Goal: Task Accomplishment & Management: Complete application form

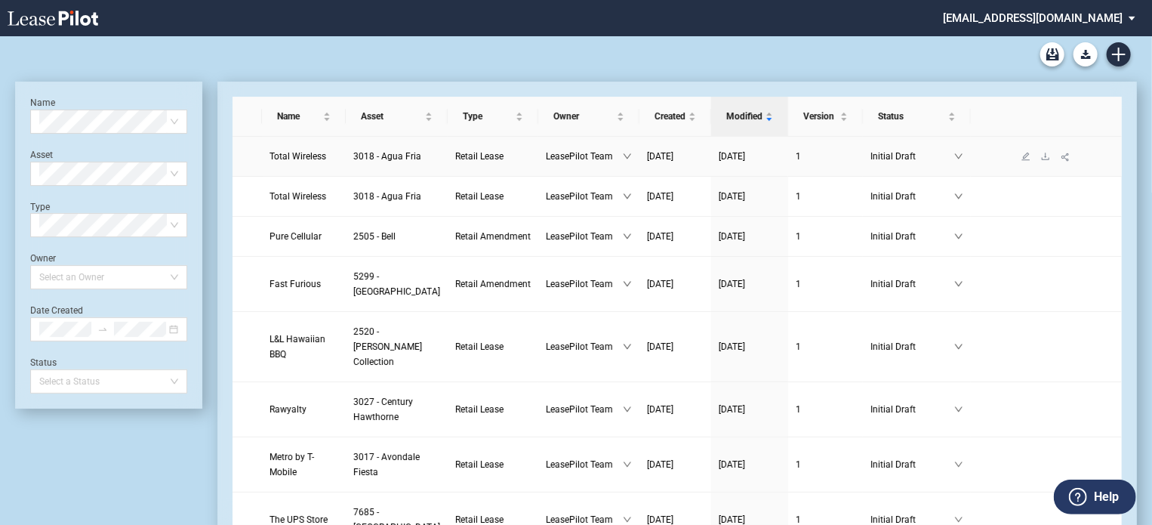
click at [299, 162] on span "Total Wireless" at bounding box center [297, 156] width 57 height 11
click at [1041, 161] on icon "download" at bounding box center [1045, 156] width 9 height 9
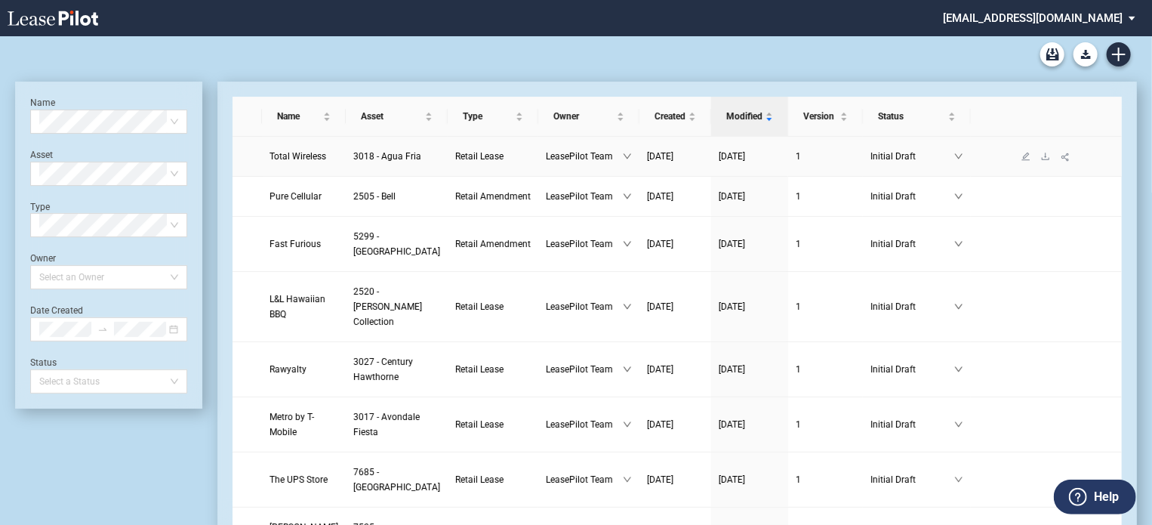
click at [301, 159] on span "Total Wireless" at bounding box center [297, 156] width 57 height 11
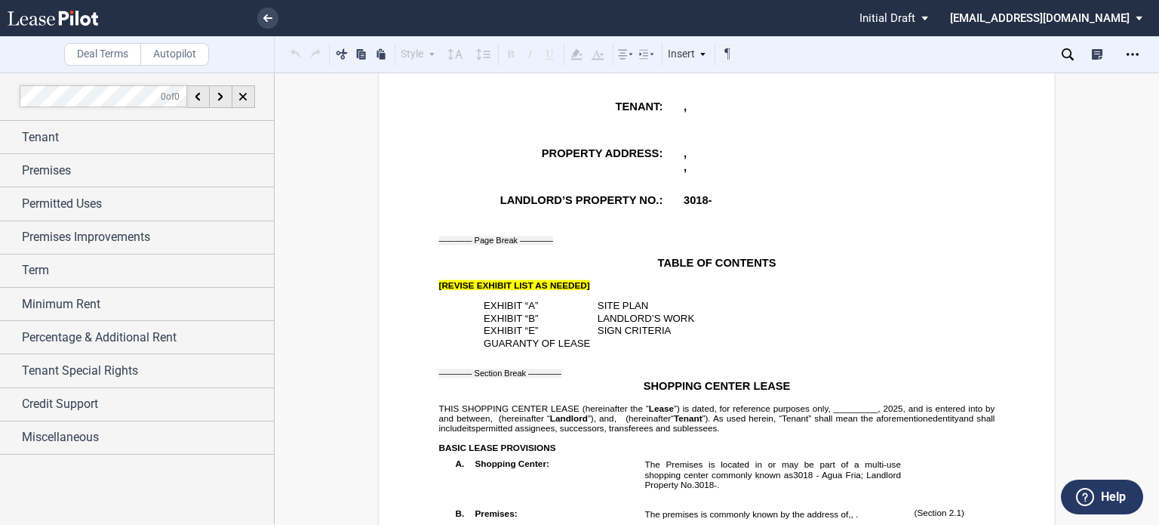
scroll to position [578, 0]
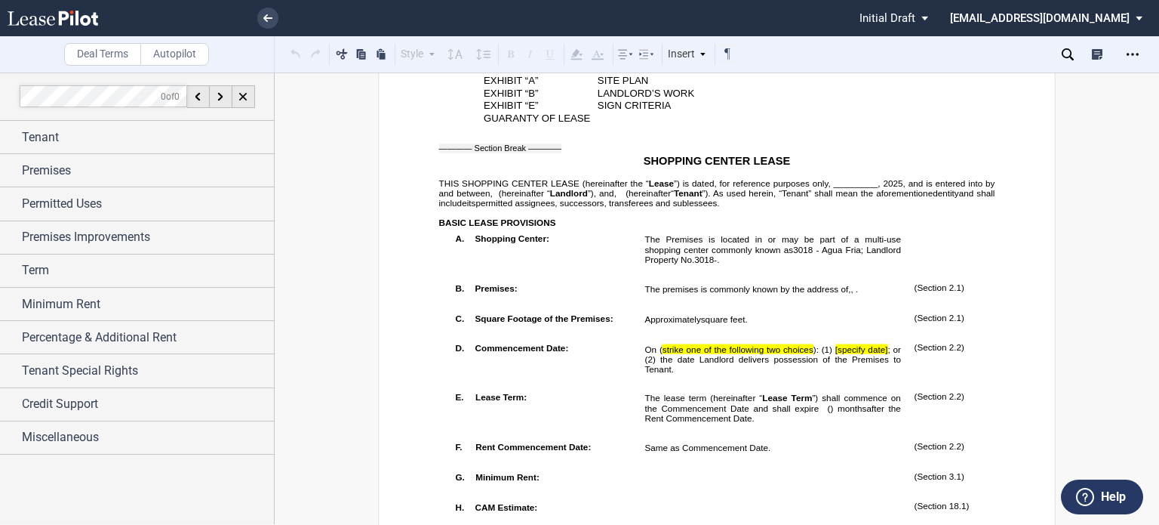
click at [829, 188] on span "”) is dated, for reference purposes only, _________," at bounding box center [777, 183] width 207 height 10
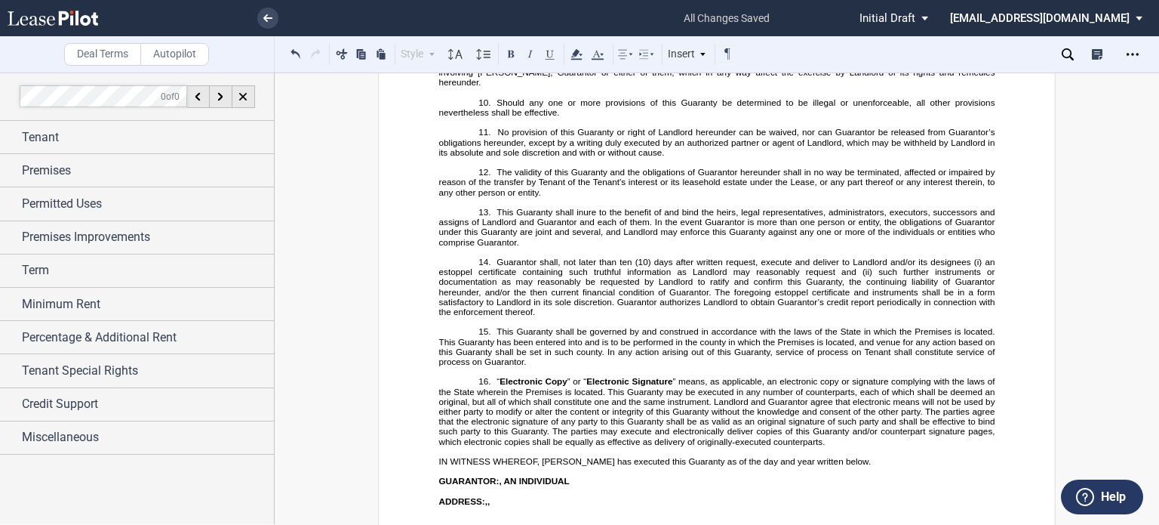
scroll to position [21919, 0]
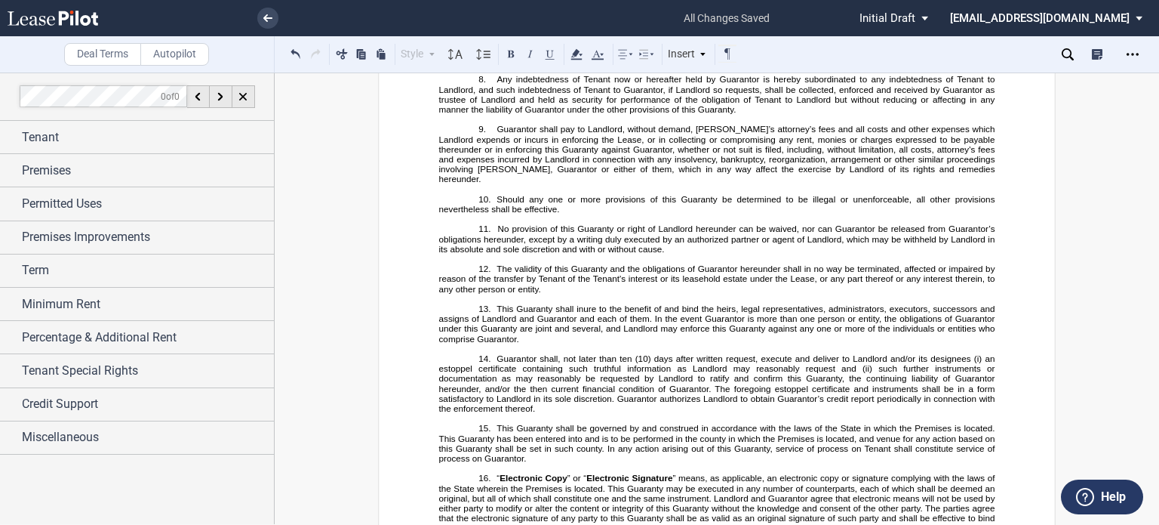
click at [45, 146] on div "Tenant" at bounding box center [137, 137] width 274 height 32
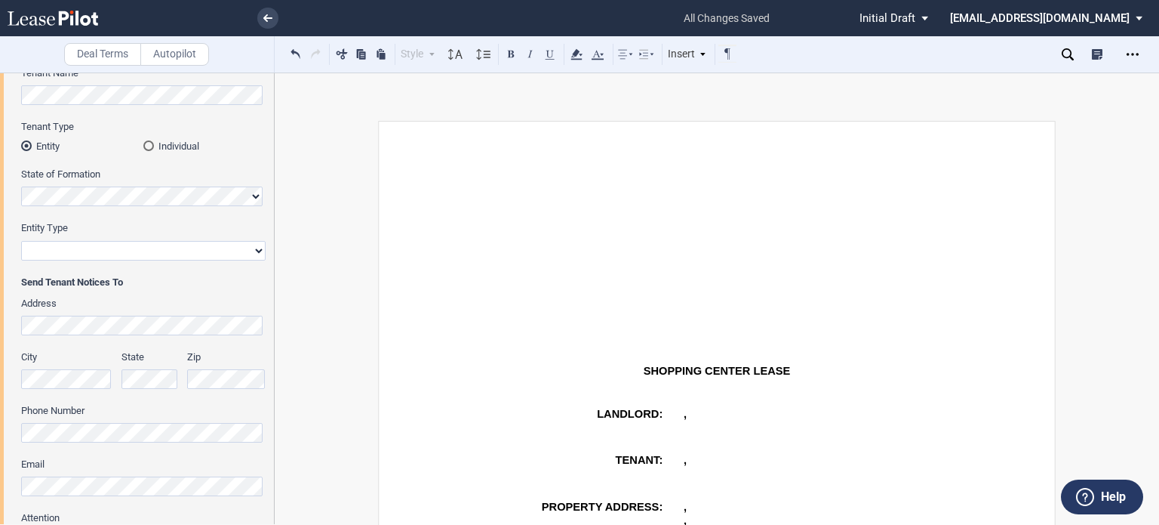
scroll to position [836, 0]
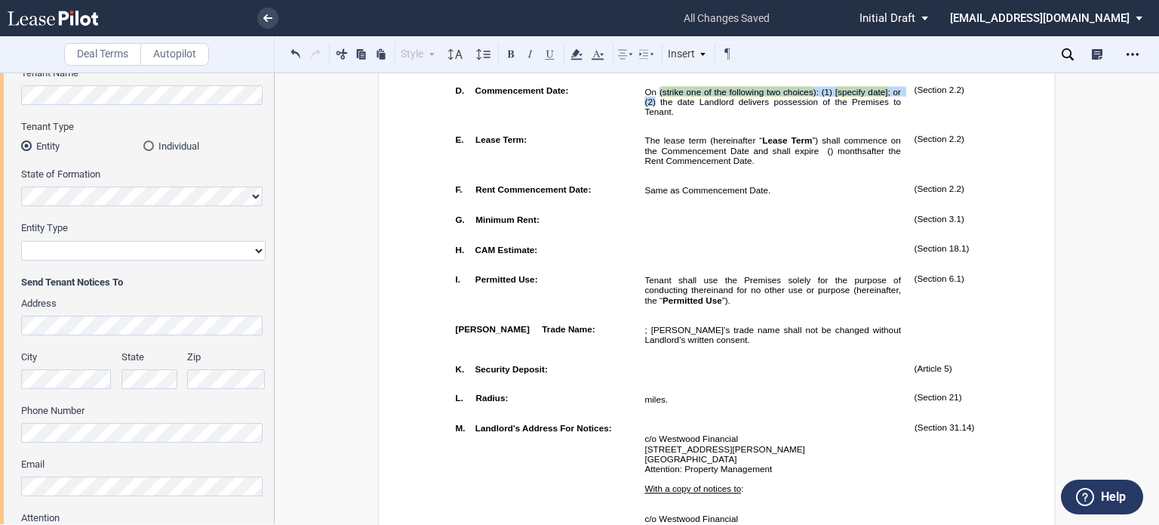
drag, startPoint x: 655, startPoint y: 140, endPoint x: 651, endPoint y: 156, distance: 16.5
click at [651, 116] on span "On ( strike one of the following two choices ): (1) [specify date] ; or (2) the…" at bounding box center [774, 101] width 259 height 29
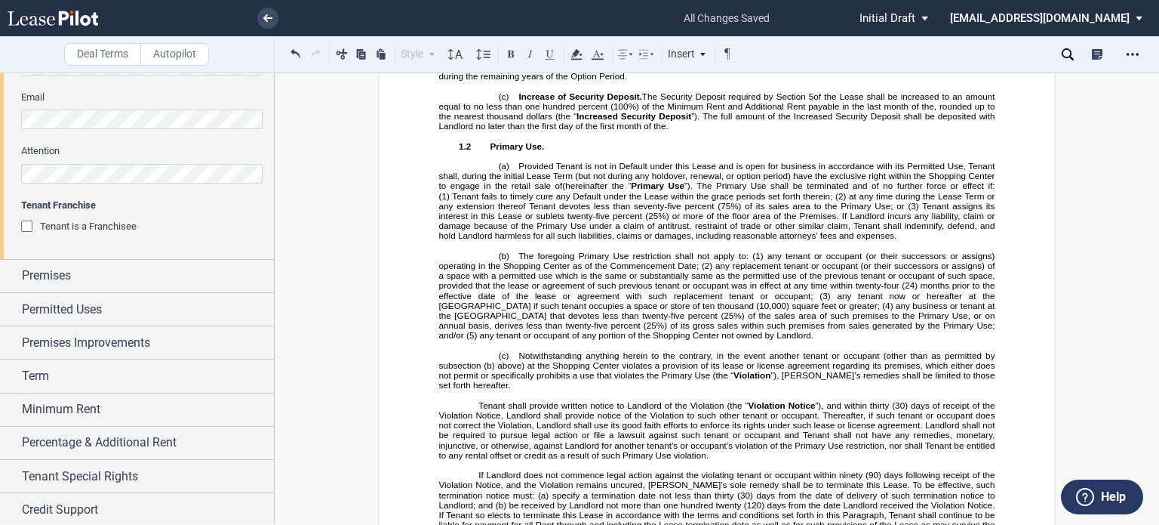
scroll to position [537, 0]
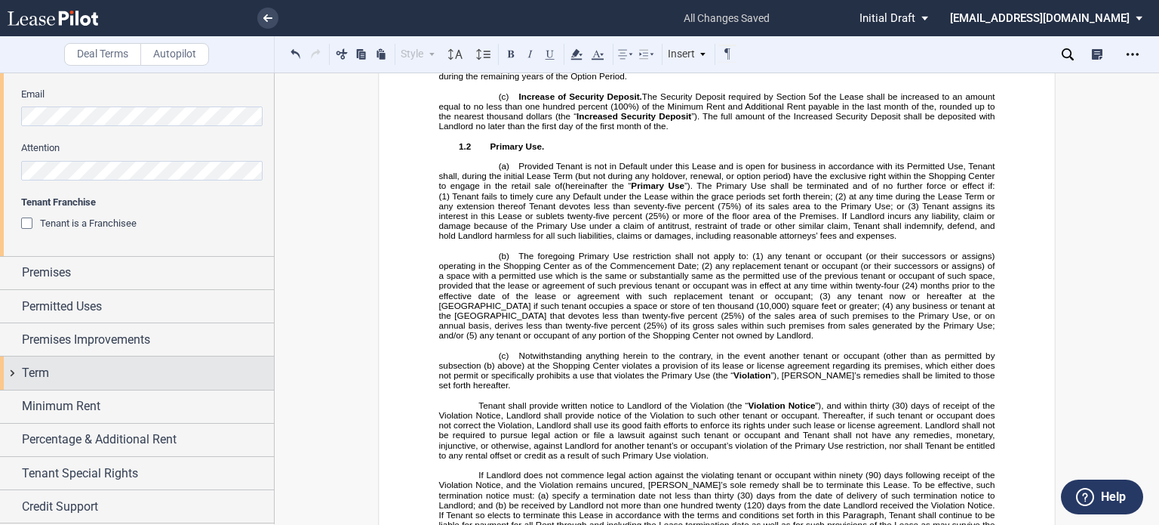
click at [91, 374] on div "Term" at bounding box center [148, 373] width 252 height 18
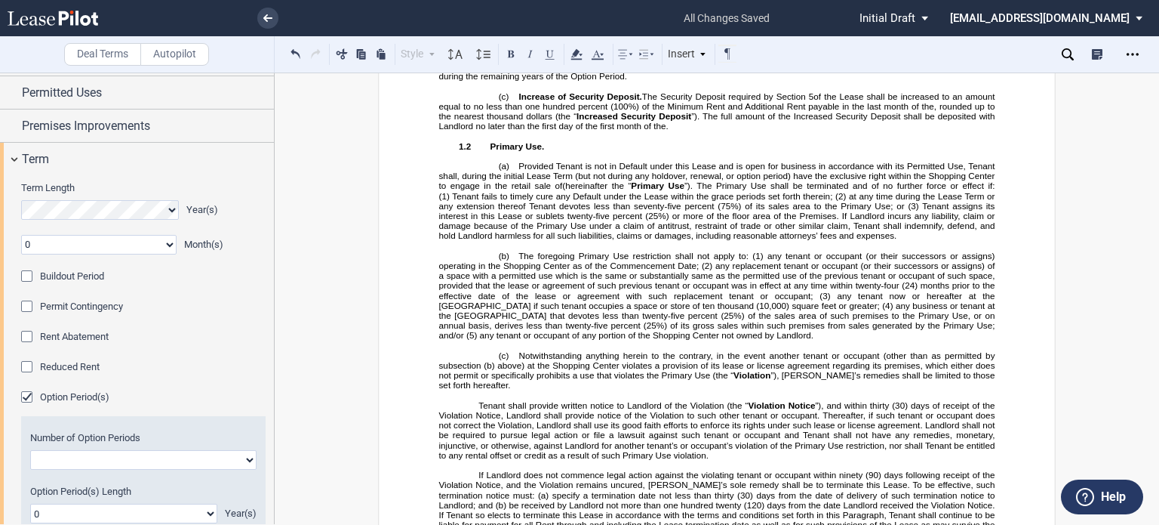
scroll to position [774, 0]
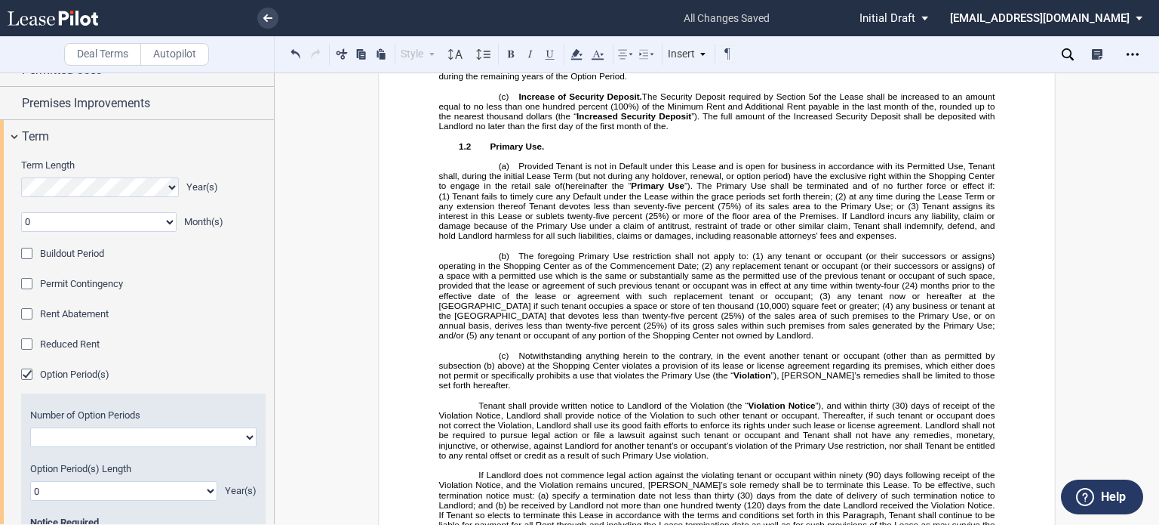
click at [27, 248] on div "Buildout Period" at bounding box center [28, 255] width 15 height 15
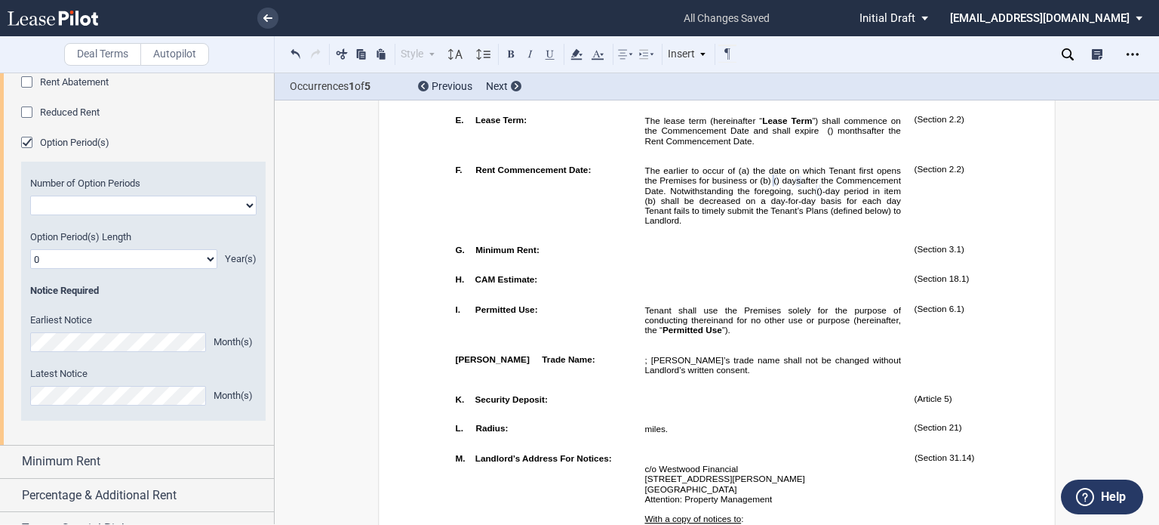
scroll to position [1091, 0]
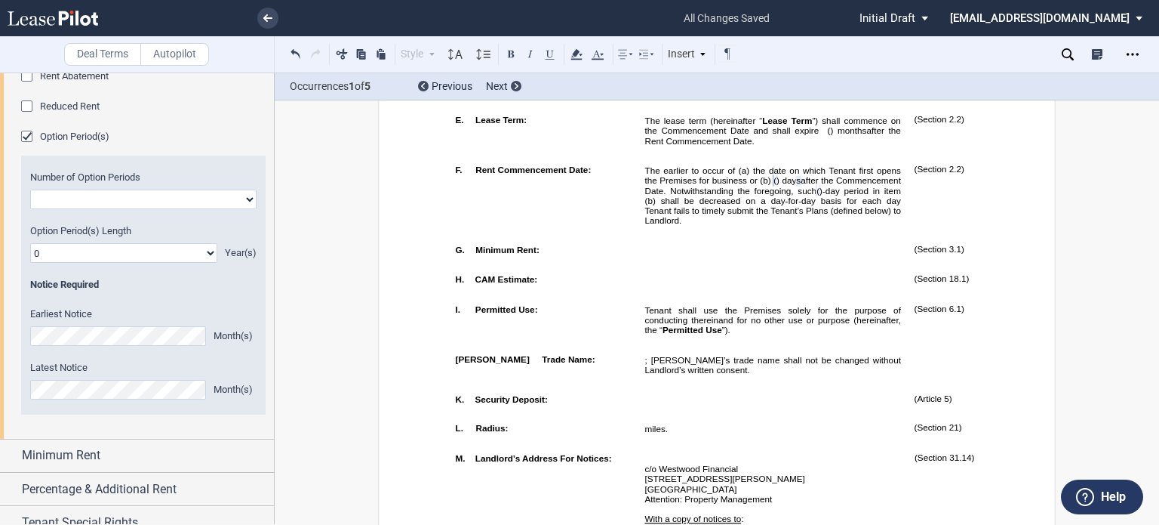
click at [245, 199] on select "One Two" at bounding box center [143, 199] width 226 height 20
select select "1"
click at [30, 189] on select "One Two" at bounding box center [143, 199] width 226 height 20
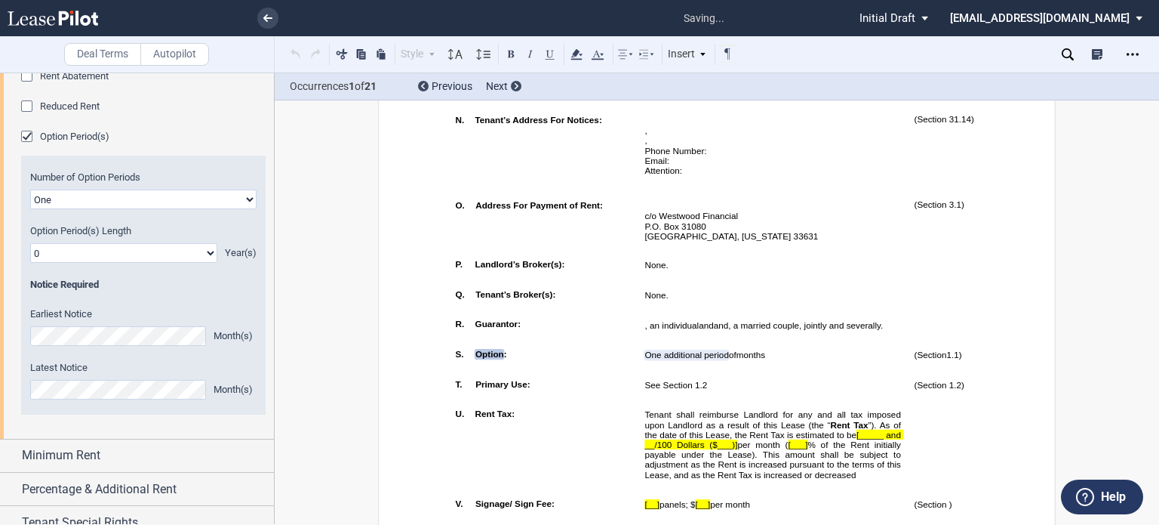
click at [208, 255] on select "0 1 2 3 4 5 6 7 8 9 10 11 12 13 14 15 16 17 18 19 20" at bounding box center [123, 253] width 187 height 20
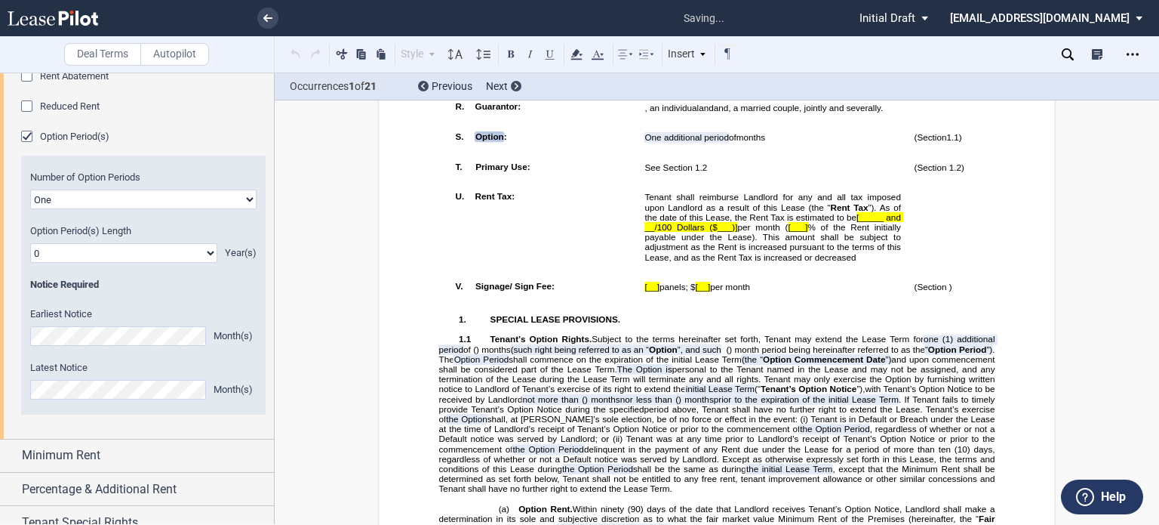
scroll to position [1574, 0]
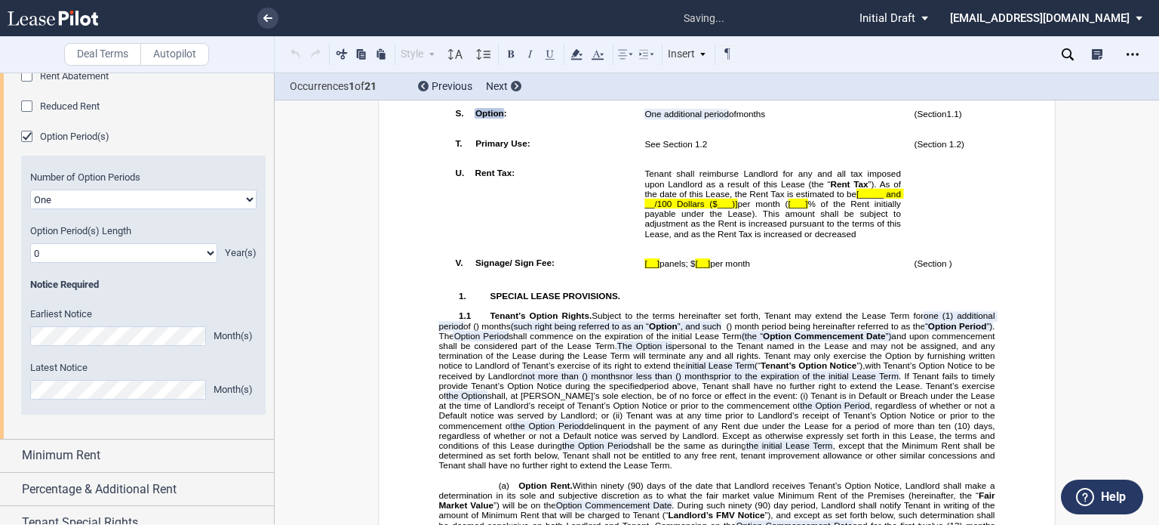
select select "number:5"
click at [30, 243] on select "0 1 2 3 4 5 6 7 8 9 10 11 12 13 14 15 16 17 18 19 20" at bounding box center [123, 253] width 187 height 20
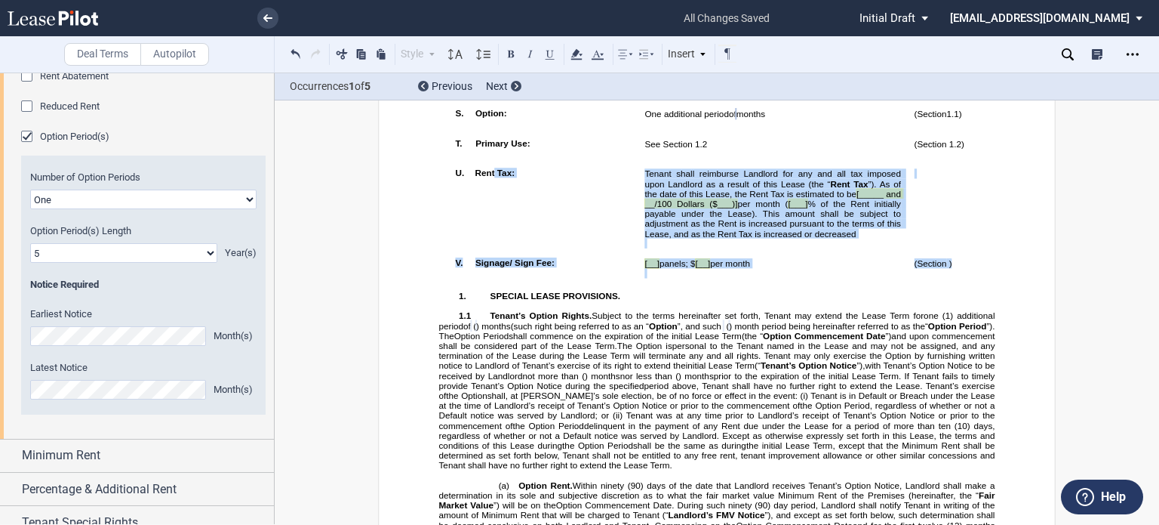
drag, startPoint x: 958, startPoint y: 410, endPoint x: 490, endPoint y: 389, distance: 468.4
click at [530, 251] on td "!!SET_LEVEL_0!! !!LEASE_LEVEL_1!! U. Rent Tax:" at bounding box center [543, 207] width 189 height 90
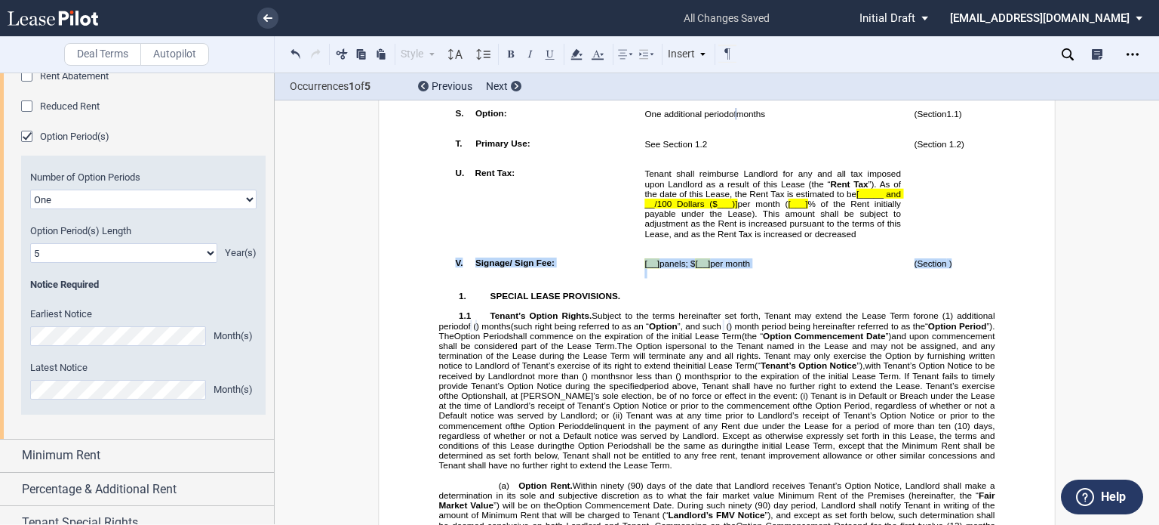
drag, startPoint x: 957, startPoint y: 412, endPoint x: 434, endPoint y: 405, distance: 523.1
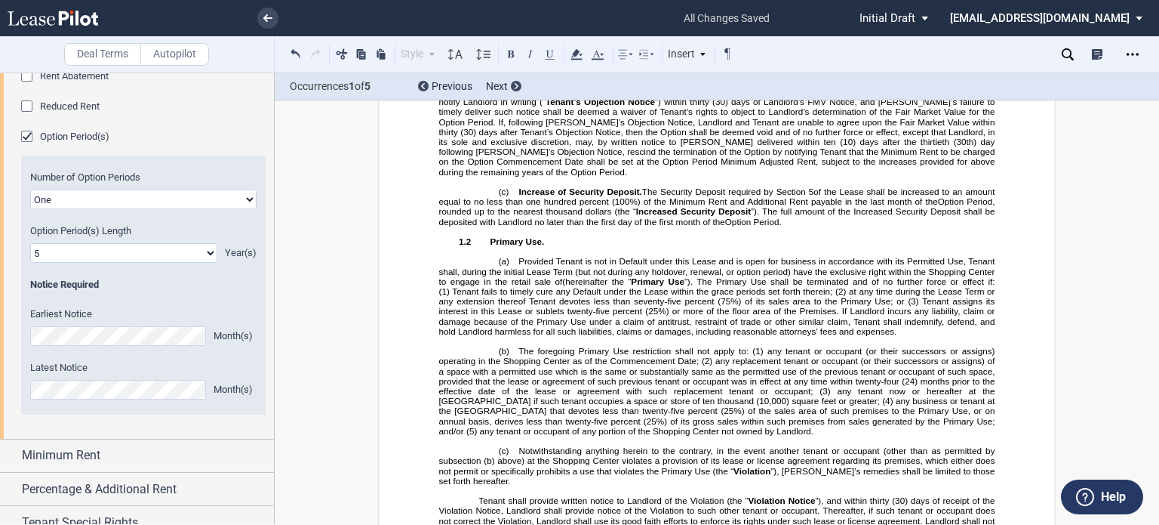
scroll to position [1869, 0]
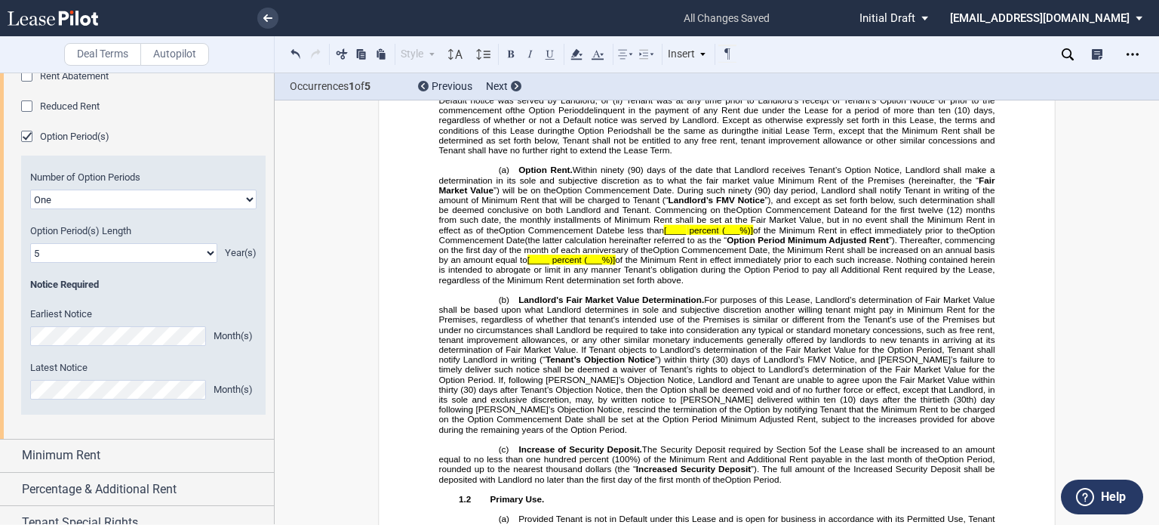
click at [725, 235] on span "(___%)]" at bounding box center [737, 230] width 31 height 10
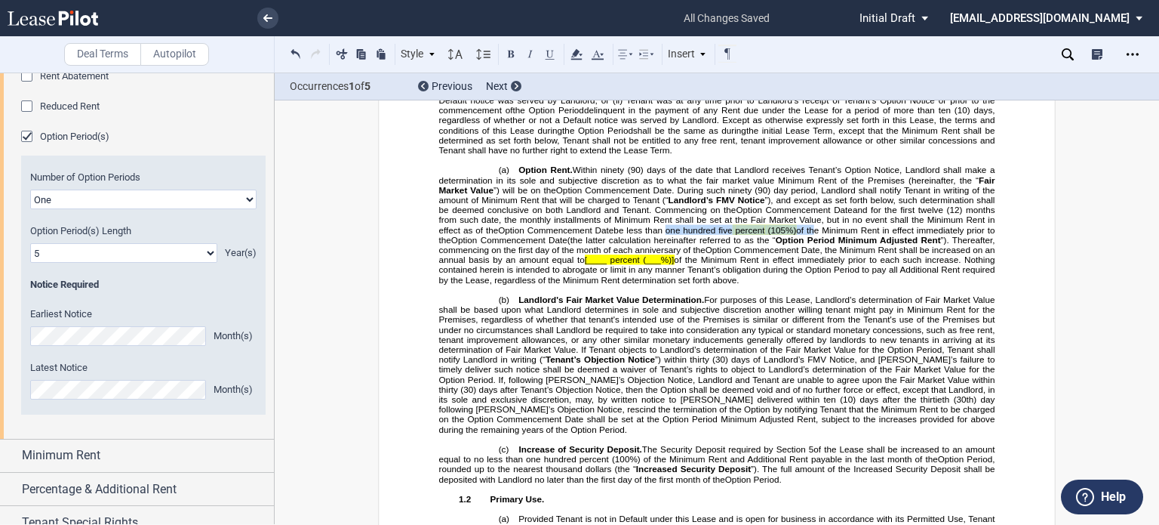
drag, startPoint x: 660, startPoint y: 389, endPoint x: 808, endPoint y: 392, distance: 148.7
click at [808, 245] on span "be less than one hundred five percent (105%) of the Minimum Rent in effect imme…" at bounding box center [718, 235] width 559 height 19
click at [583, 51] on icon at bounding box center [577, 54] width 18 height 18
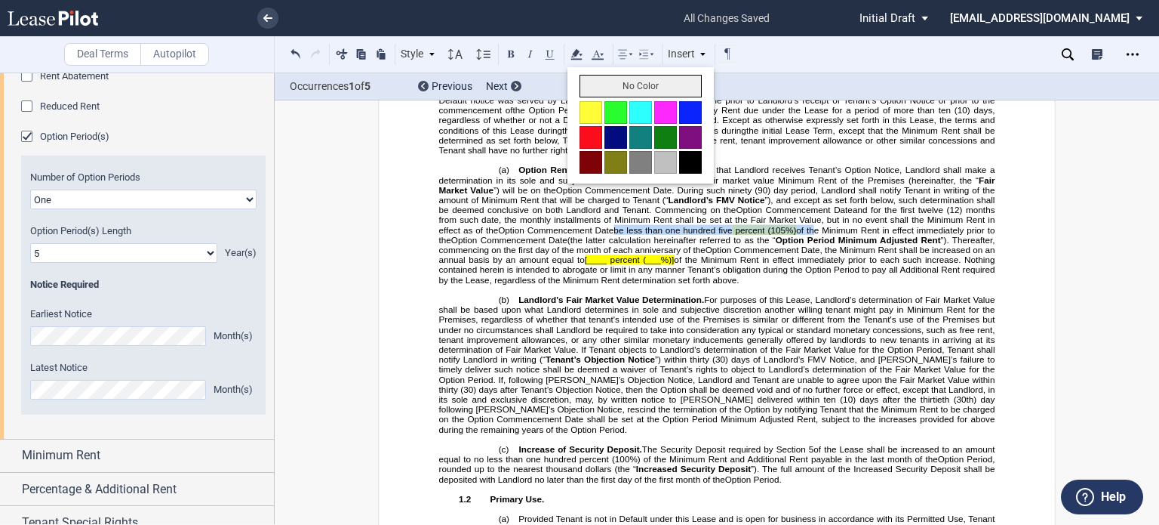
click at [595, 85] on button "No Color" at bounding box center [641, 86] width 122 height 23
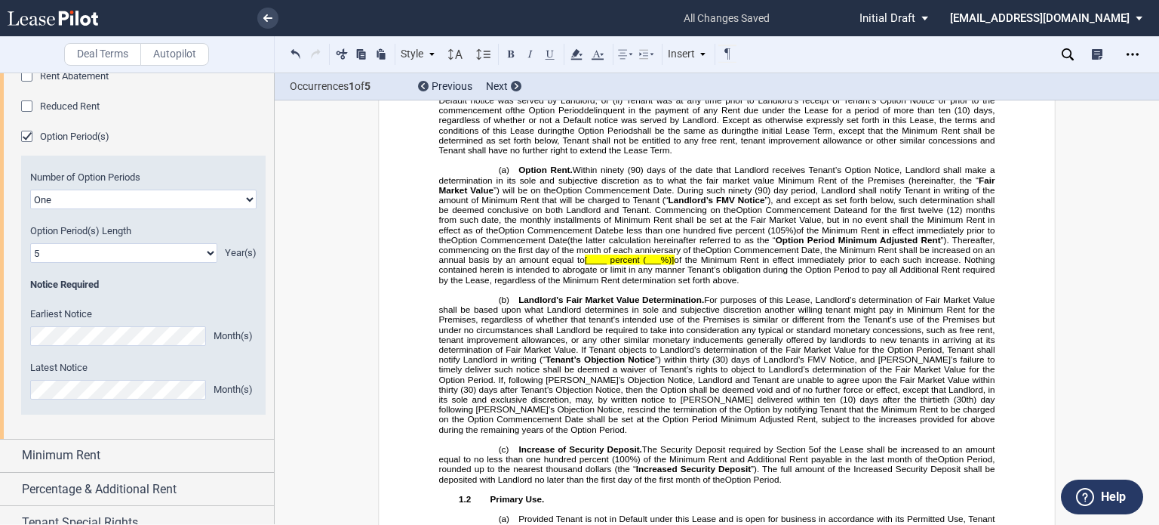
click at [652, 265] on span "(___%)]" at bounding box center [658, 260] width 31 height 10
drag, startPoint x: 588, startPoint y: 429, endPoint x: 697, endPoint y: 420, distance: 109.8
click at [697, 285] on span "of the Minimum Rent in effect immediately prior to each such increase. Nothing …" at bounding box center [718, 270] width 559 height 30
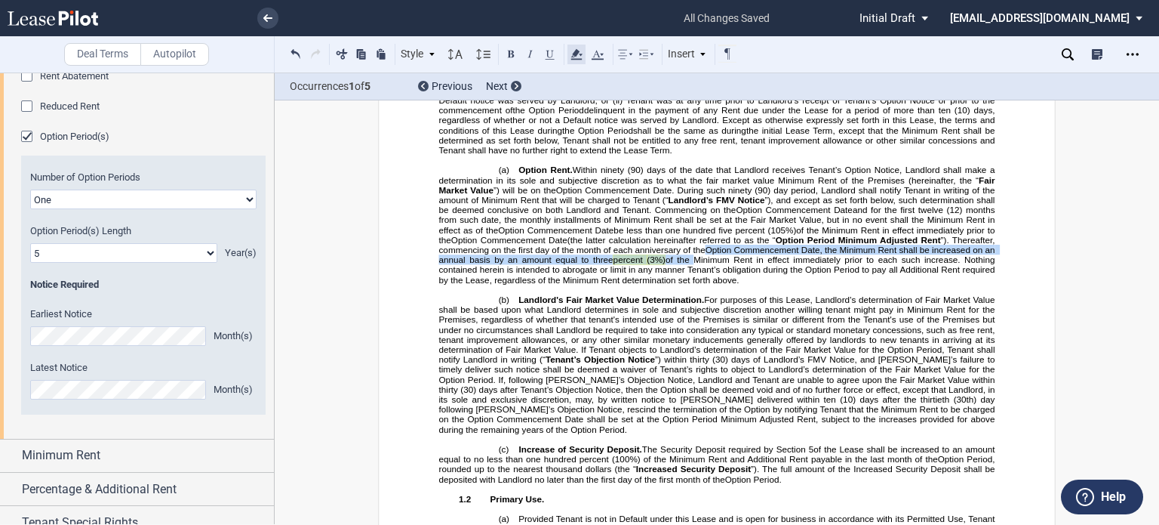
click at [578, 51] on use at bounding box center [576, 54] width 11 height 11
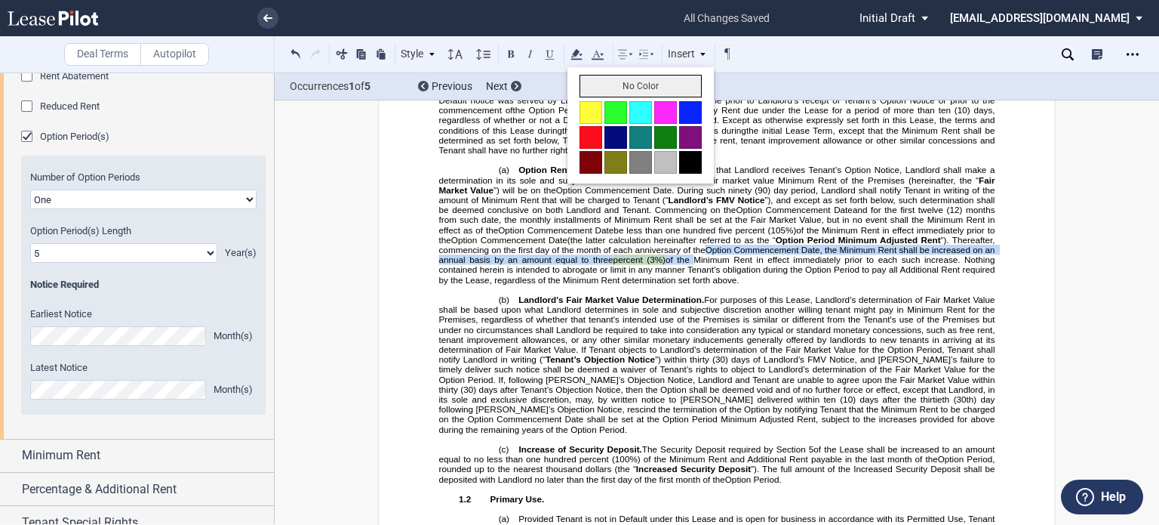
click at [588, 80] on button "No Color" at bounding box center [641, 86] width 122 height 23
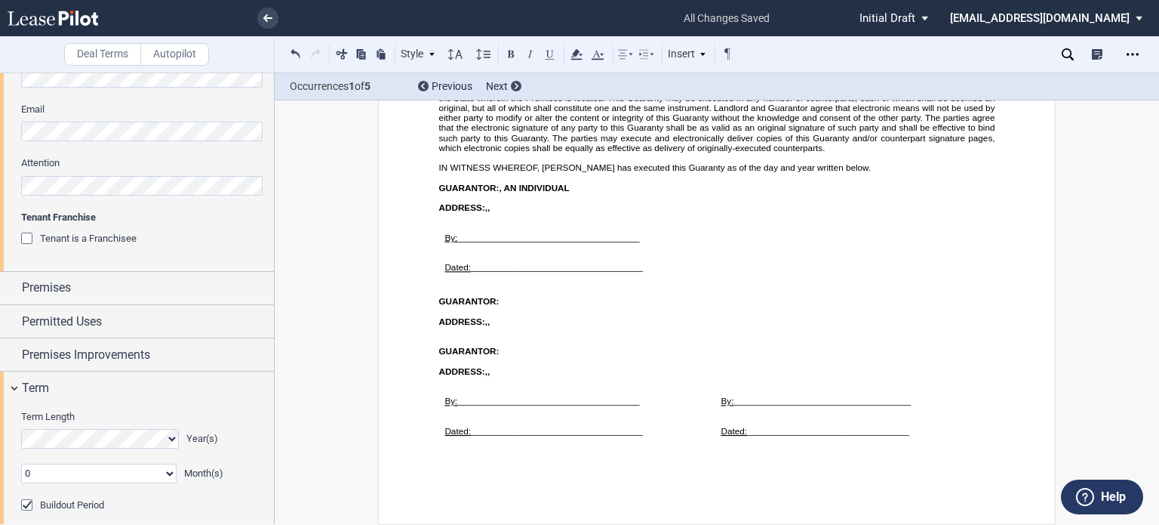
scroll to position [535, 0]
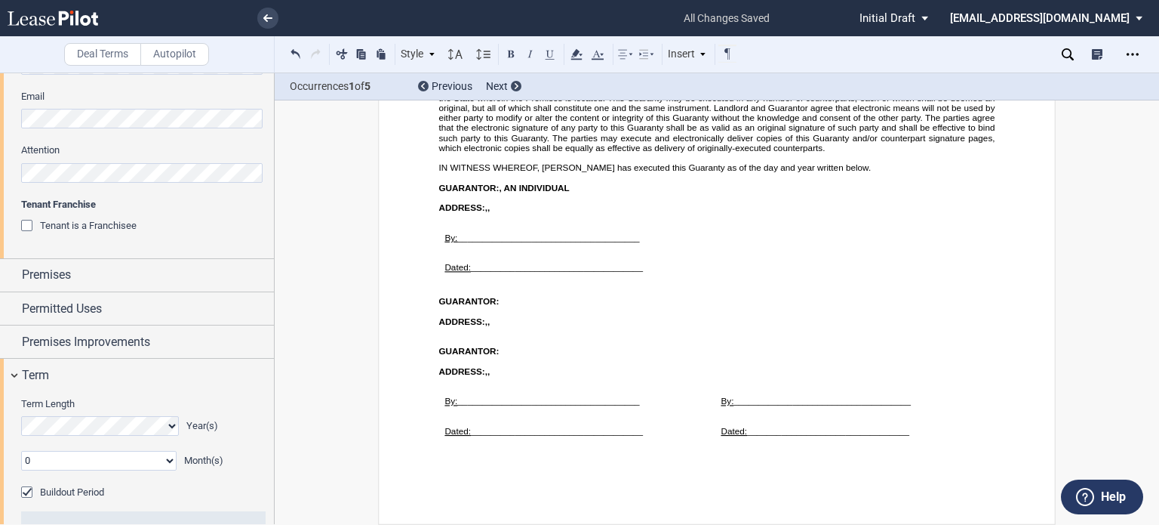
click at [27, 222] on div "Tenant is a Franchisee" at bounding box center [28, 227] width 15 height 15
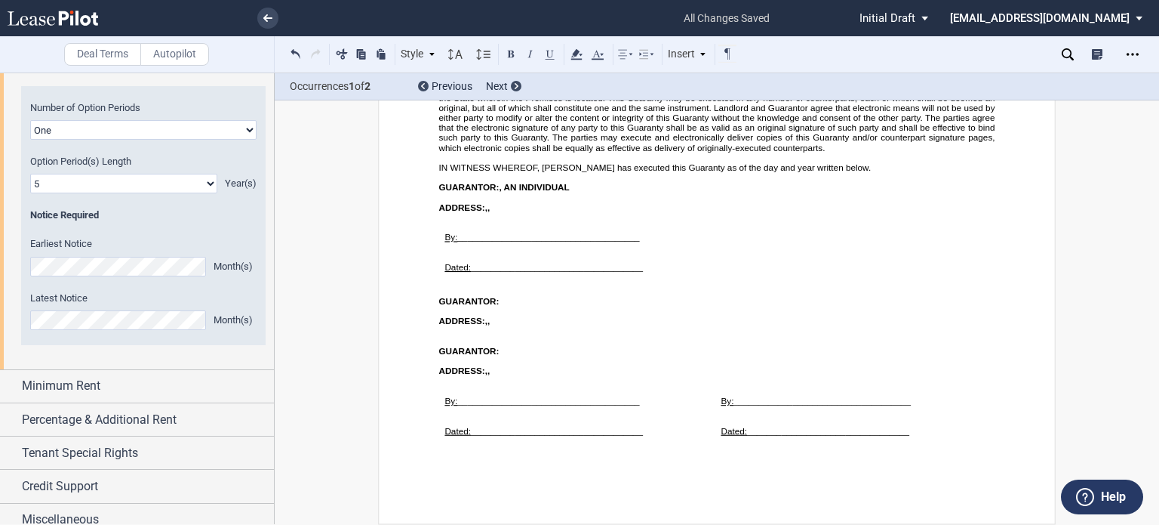
scroll to position [1294, 0]
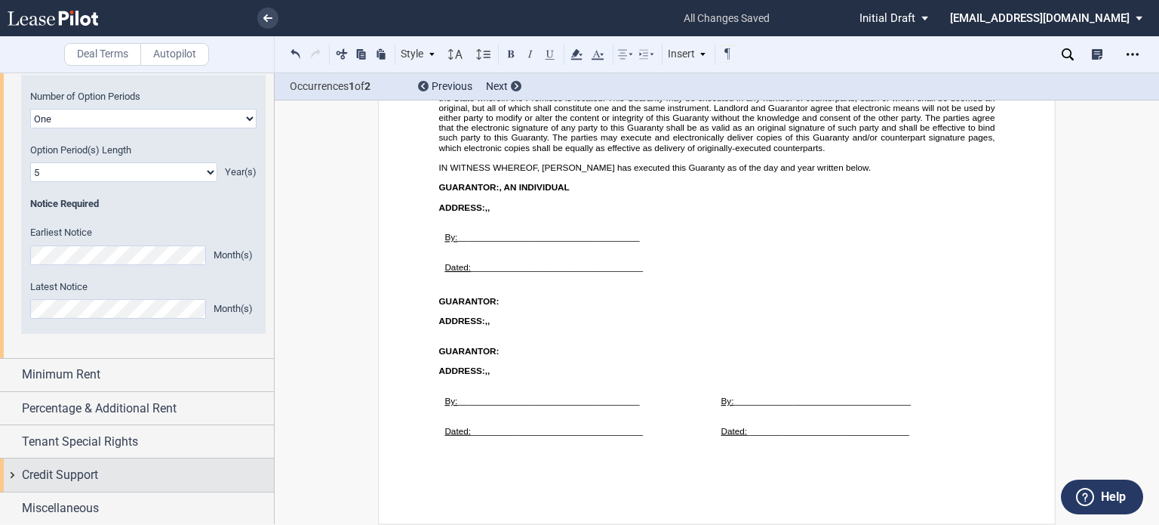
click at [90, 476] on span "Credit Support" at bounding box center [60, 475] width 76 height 18
drag, startPoint x: 275, startPoint y: 311, endPoint x: 269, endPoint y: 349, distance: 38.2
click at [269, 349] on div "Deal Terms Autopilot Style Normal 8pt 9pt 10pt 10.5pt 11pt 12pt 14pt 16pt Norma…" at bounding box center [579, 298] width 1159 height 452
drag, startPoint x: 275, startPoint y: 329, endPoint x: 269, endPoint y: 349, distance: 21.3
click at [269, 349] on div "Deal Terms Autopilot Style Normal 8pt 9pt 10pt 10.5pt 11pt 12pt 14pt 16pt Norma…" at bounding box center [579, 298] width 1159 height 452
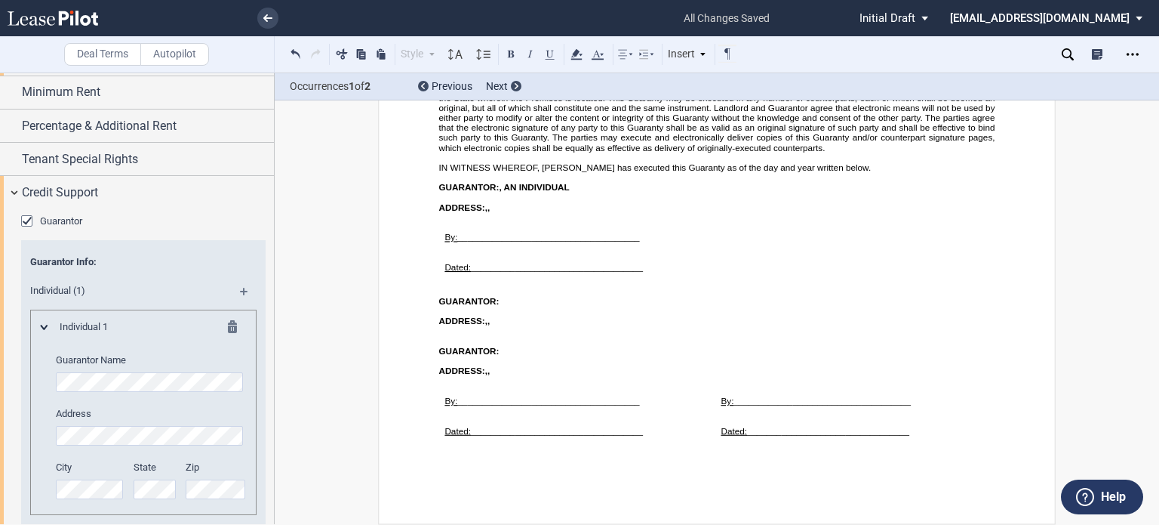
scroll to position [1595, 0]
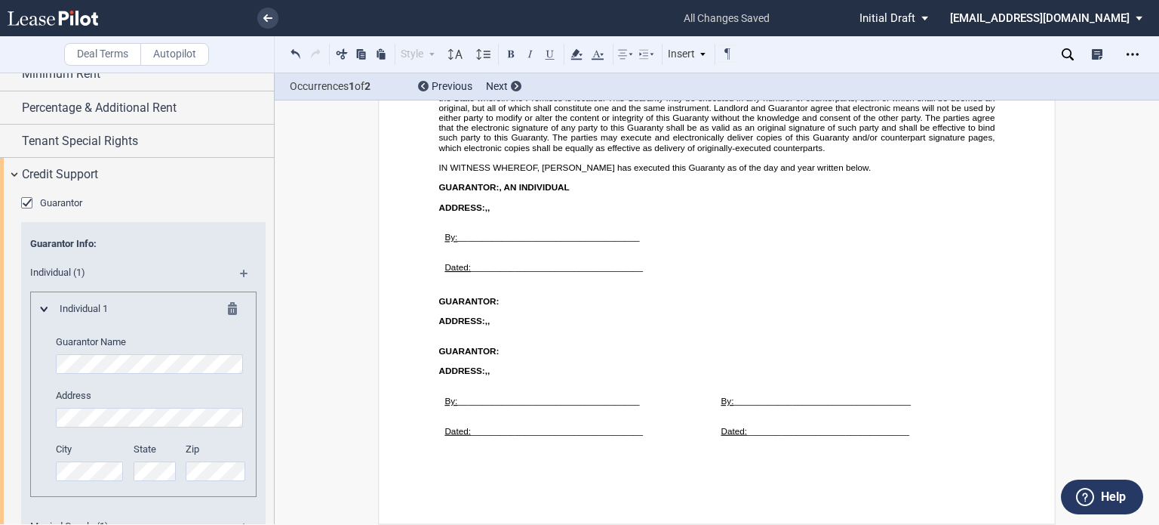
click at [231, 312] on md-icon at bounding box center [237, 311] width 18 height 18
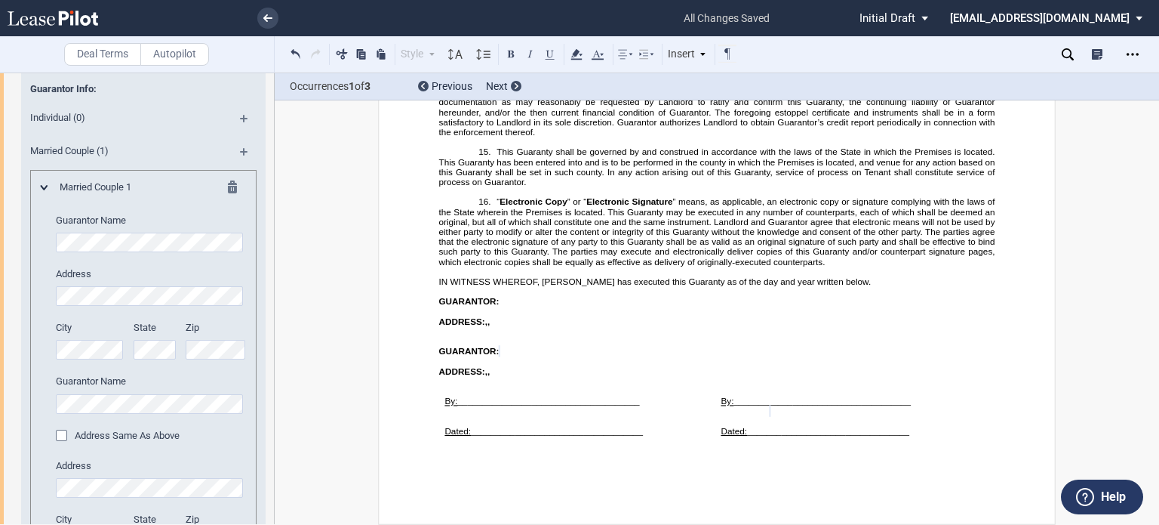
scroll to position [23488, 0]
click at [56, 437] on div "Address Same As Above" at bounding box center [63, 436] width 15 height 15
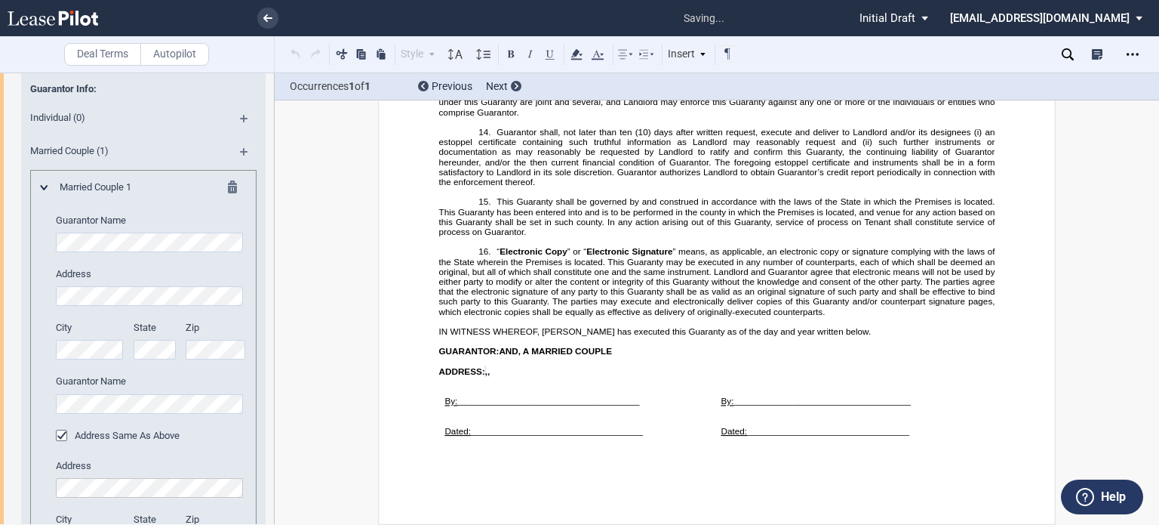
click at [85, 334] on editor-control "City" at bounding box center [90, 340] width 69 height 38
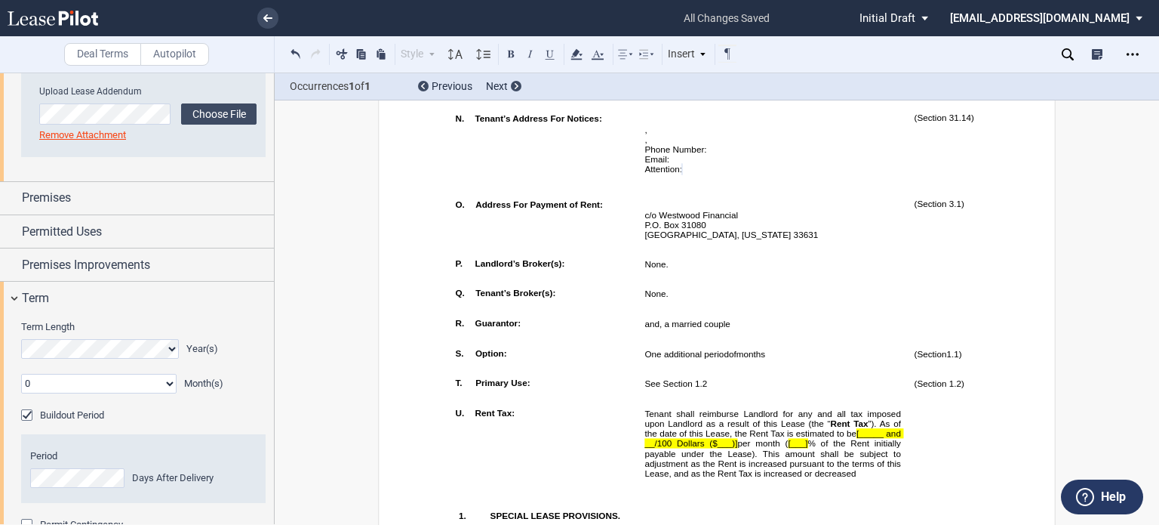
scroll to position [749, 0]
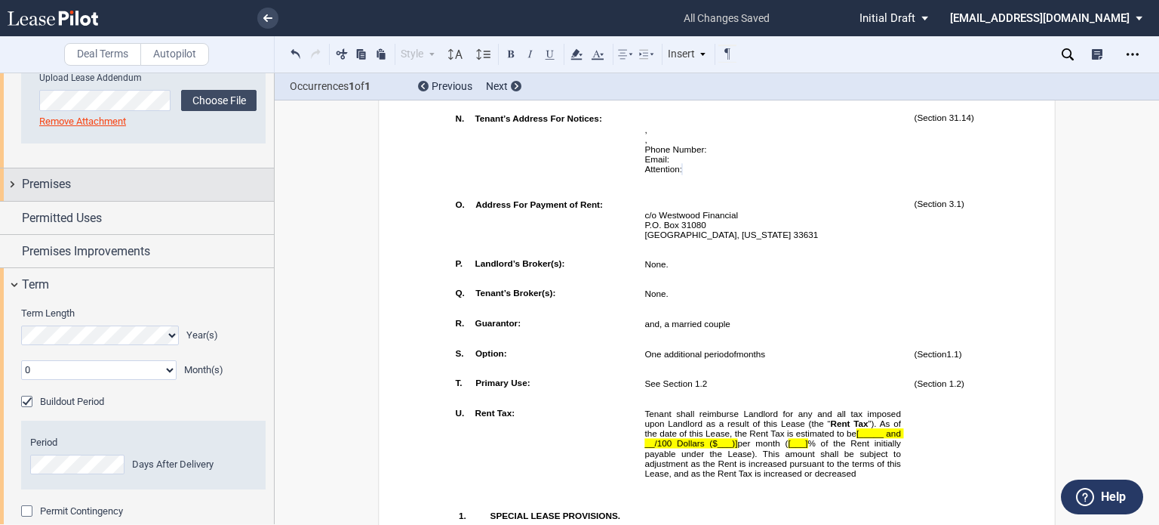
click at [115, 170] on div "Premises" at bounding box center [137, 184] width 274 height 32
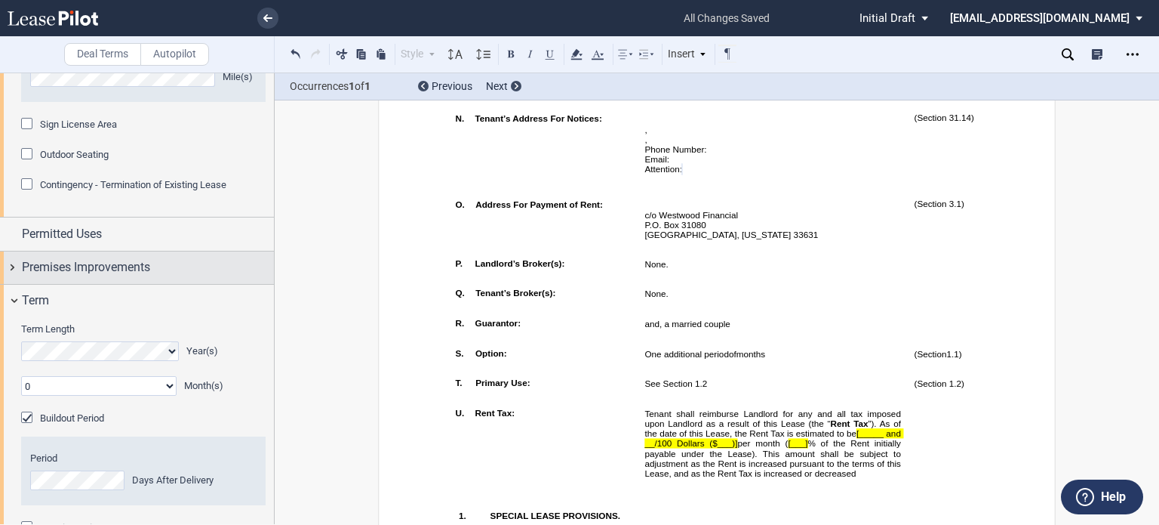
scroll to position [1301, 0]
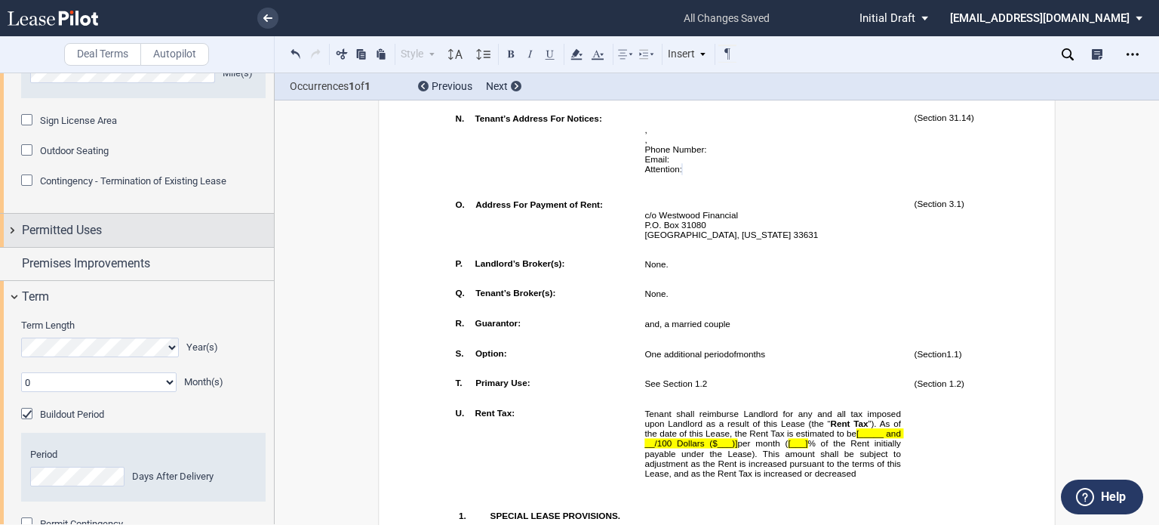
click at [175, 229] on div "Permitted Uses" at bounding box center [148, 230] width 252 height 18
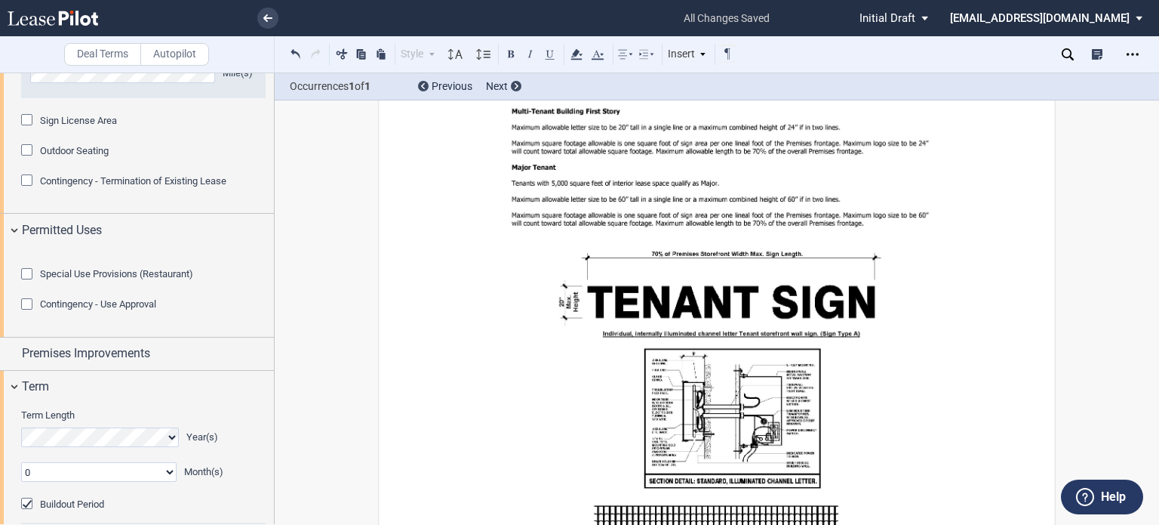
scroll to position [19468, 0]
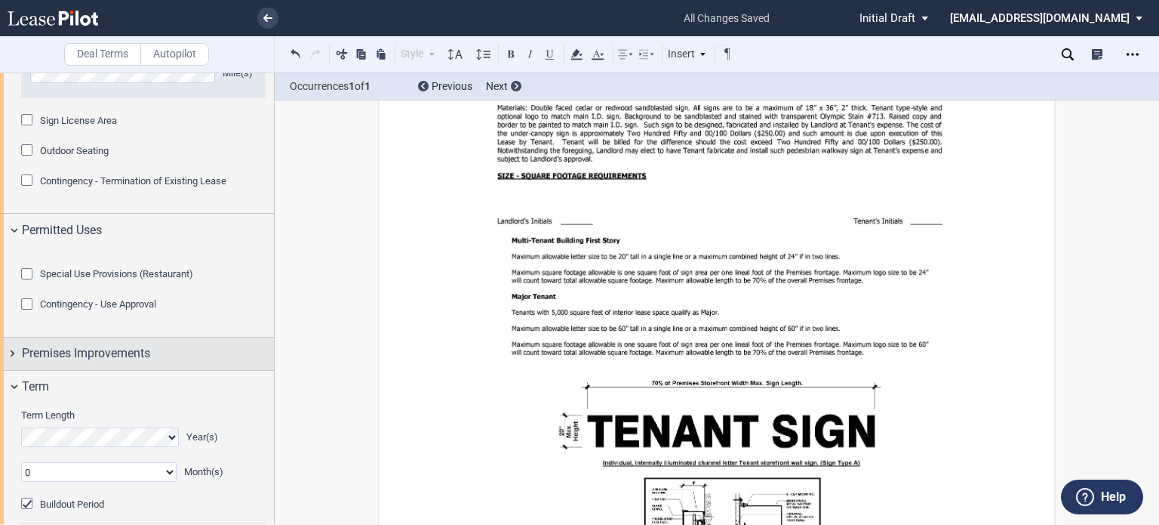
click at [150, 362] on span "Premises Improvements" at bounding box center [86, 353] width 128 height 18
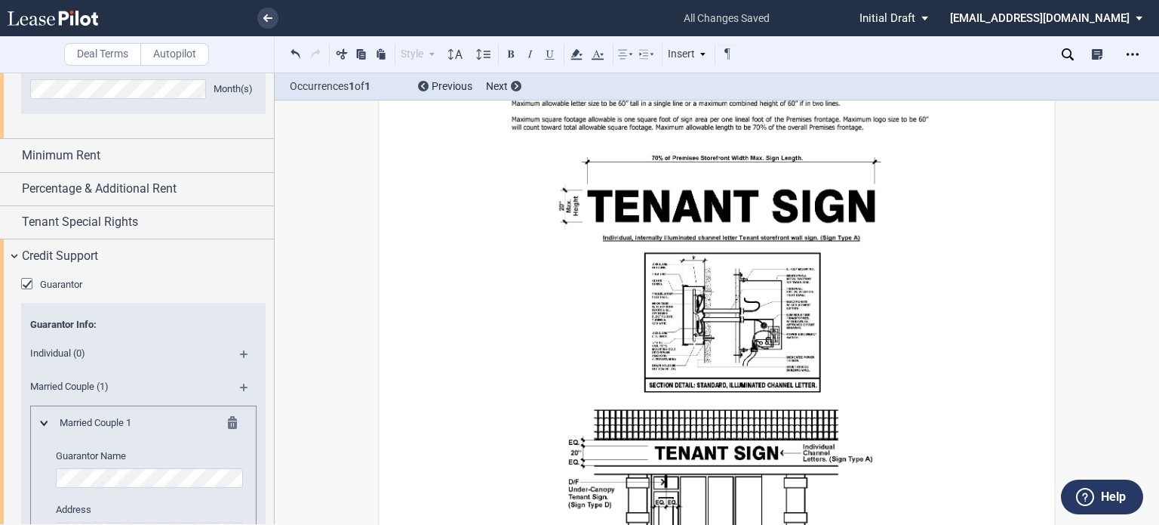
scroll to position [2292, 0]
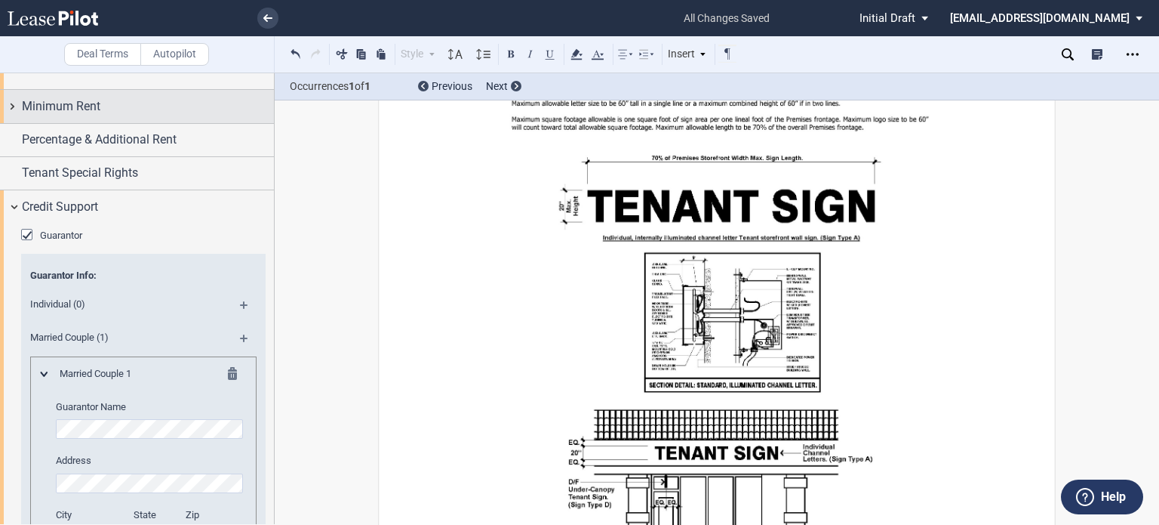
click at [145, 115] on div "Minimum Rent" at bounding box center [148, 106] width 252 height 18
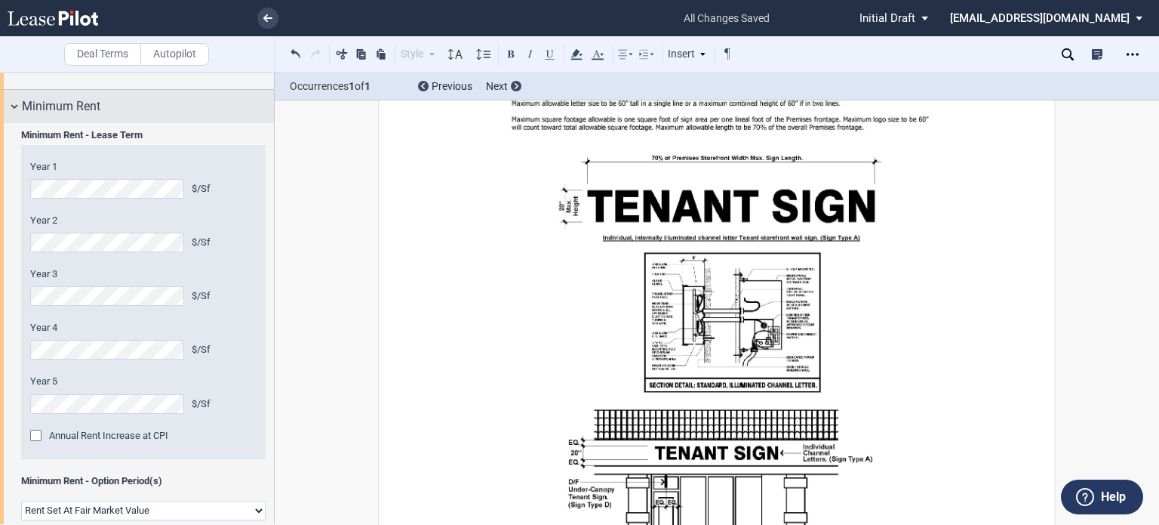
click at [145, 115] on div "Minimum Rent" at bounding box center [148, 106] width 252 height 18
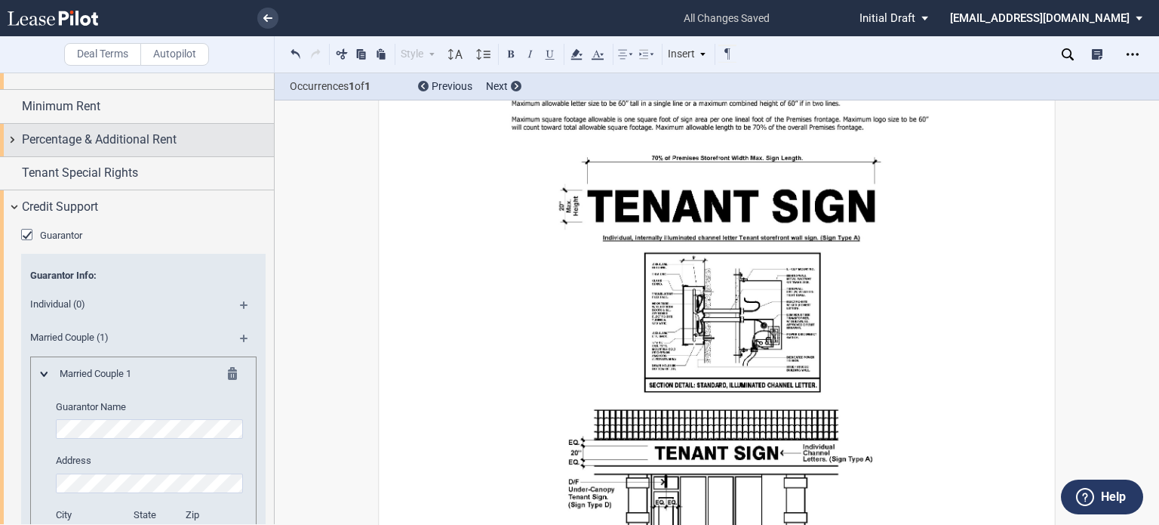
click at [169, 149] on span "Percentage & Additional Rent" at bounding box center [99, 140] width 155 height 18
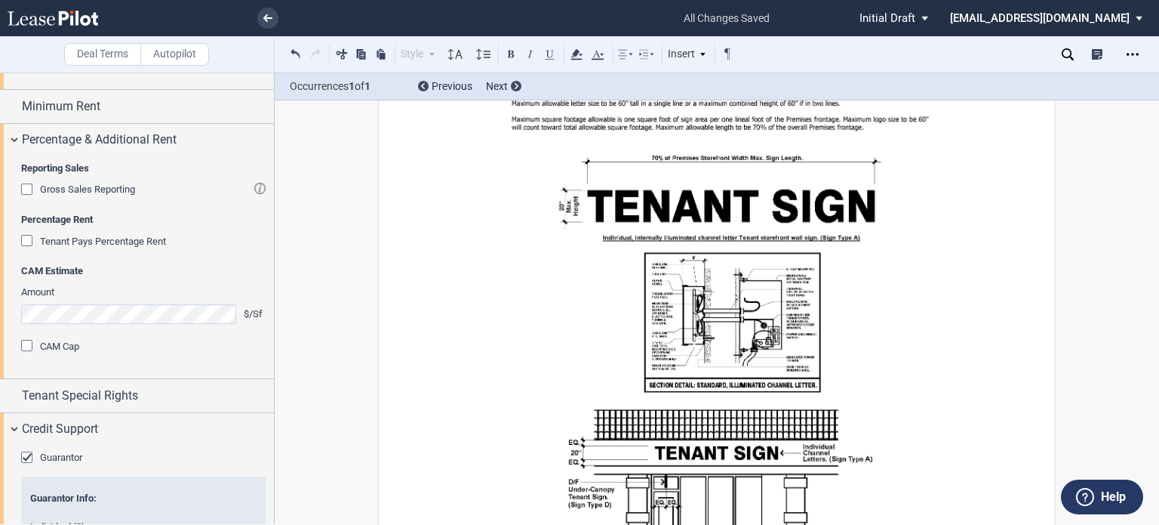
click at [21, 199] on div "Gross Sales Reporting" at bounding box center [28, 190] width 15 height 15
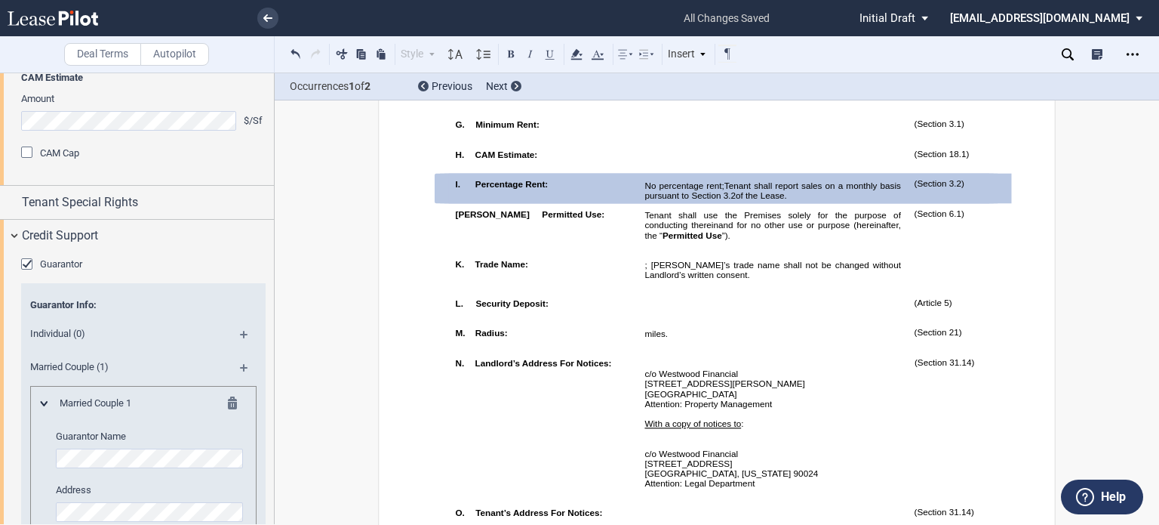
scroll to position [2600, 0]
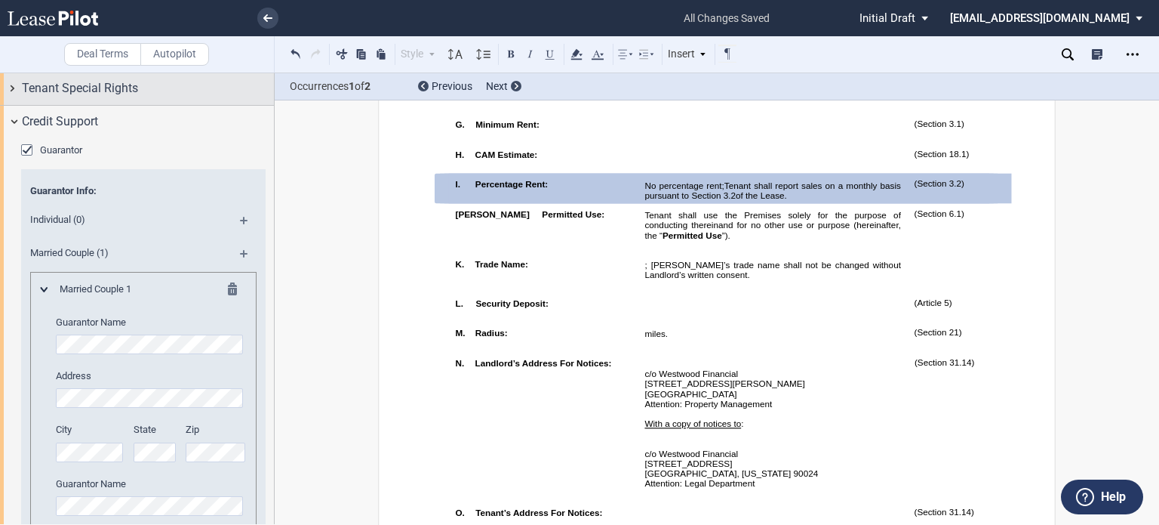
click at [167, 97] on div "Tenant Special Rights" at bounding box center [148, 88] width 252 height 18
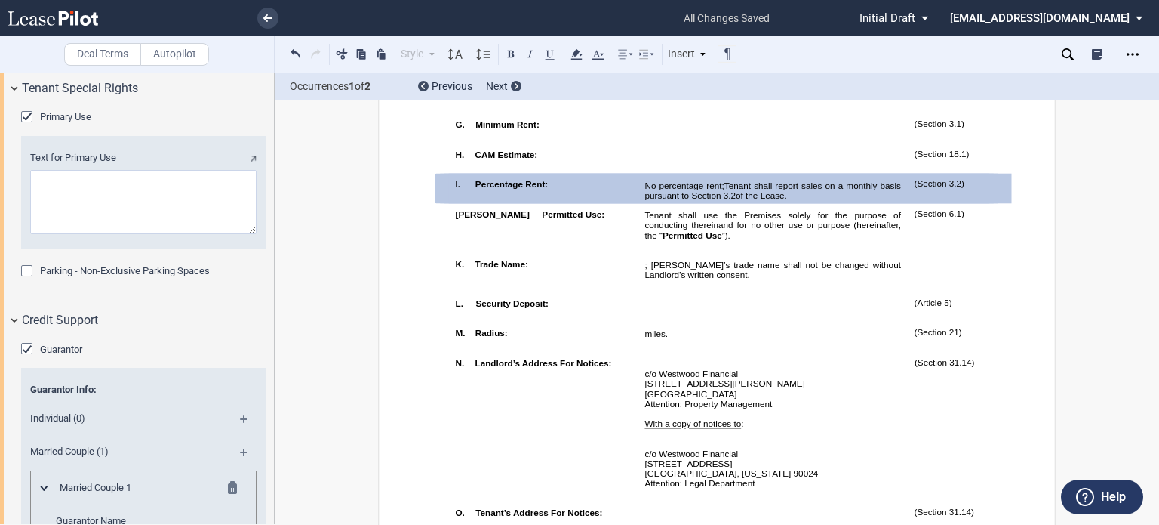
click at [23, 126] on div "Primary Use" at bounding box center [28, 118] width 15 height 15
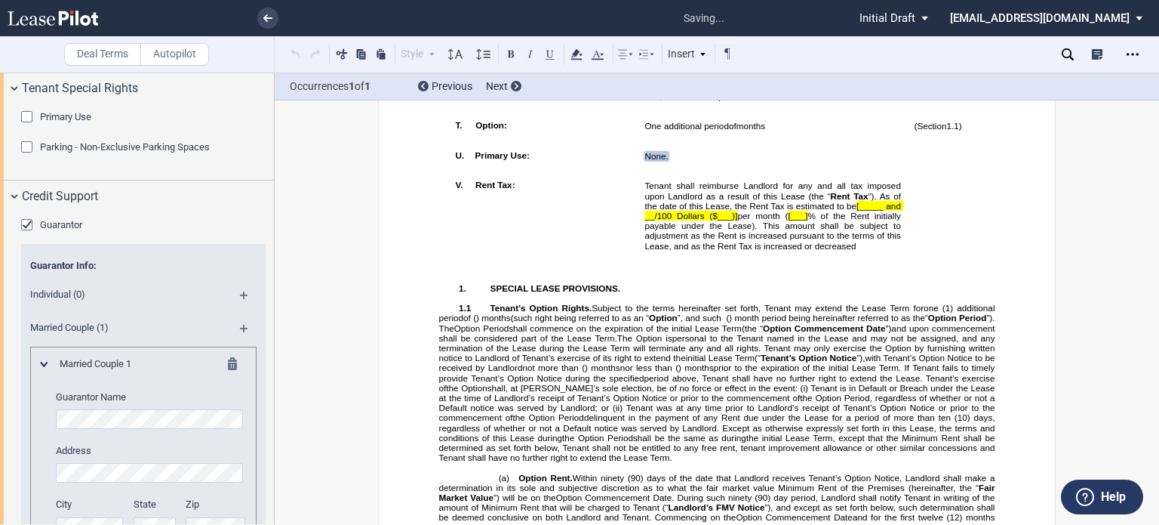
scroll to position [1616, 0]
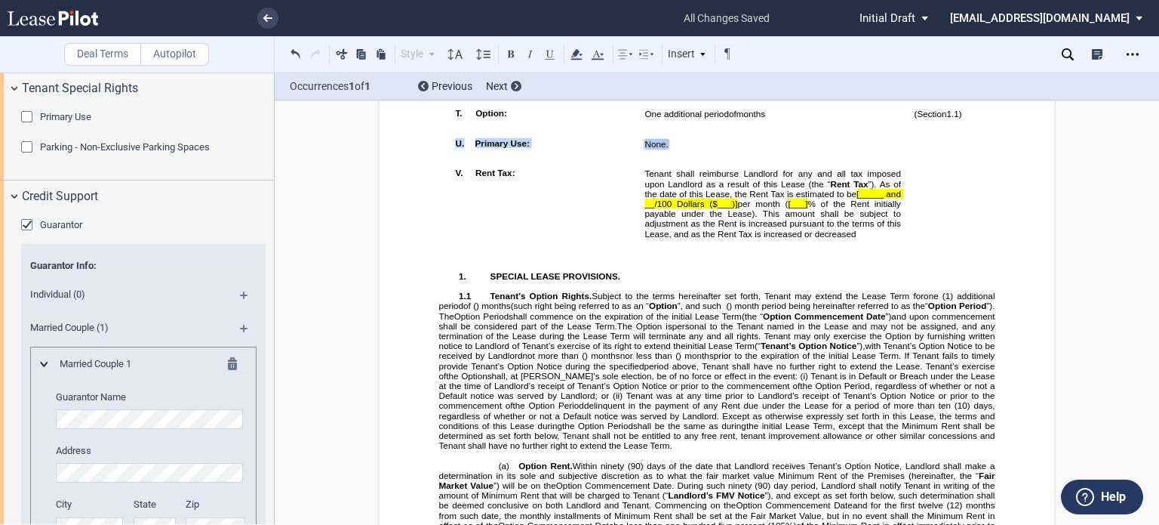
drag, startPoint x: 660, startPoint y: 251, endPoint x: 440, endPoint y: 253, distance: 219.7
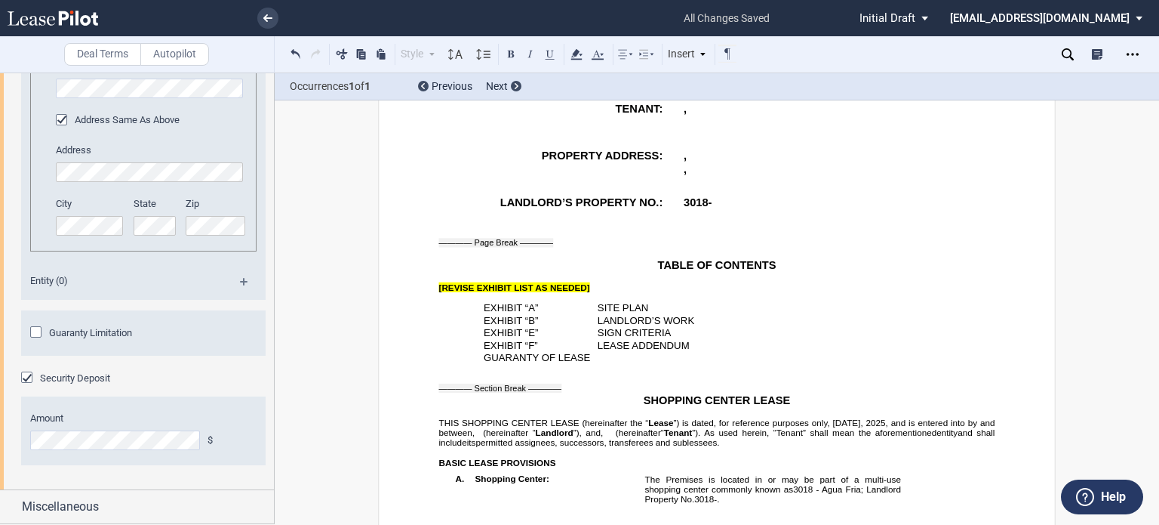
scroll to position [3173, 0]
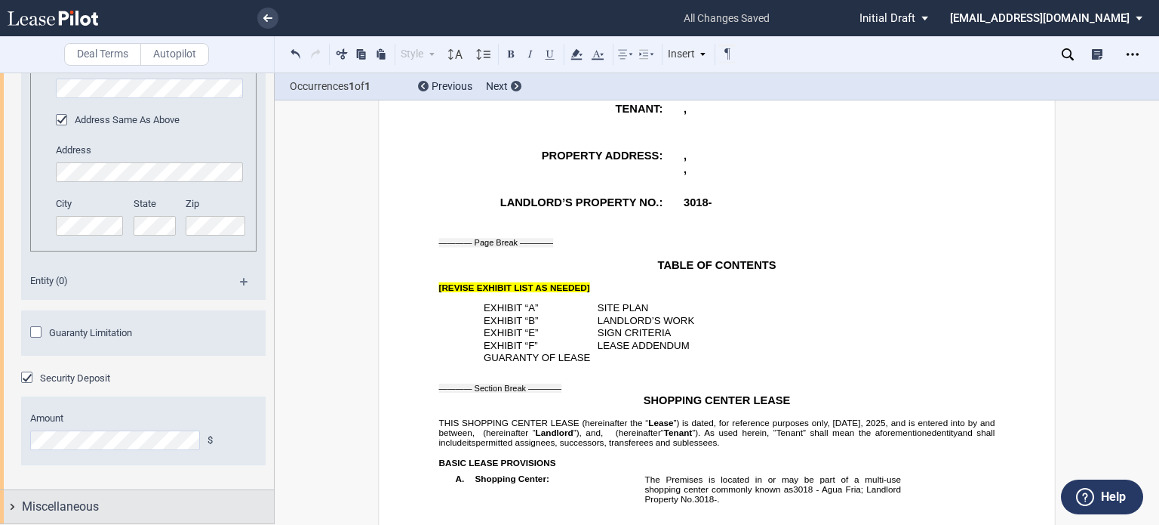
click at [80, 503] on span "Miscellaneous" at bounding box center [60, 506] width 77 height 18
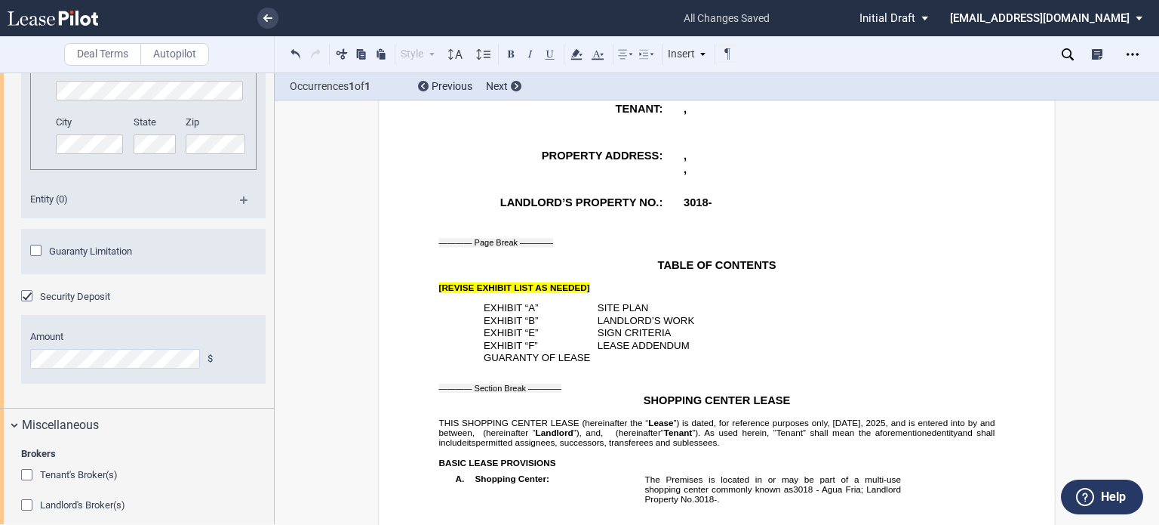
scroll to position [3372, 0]
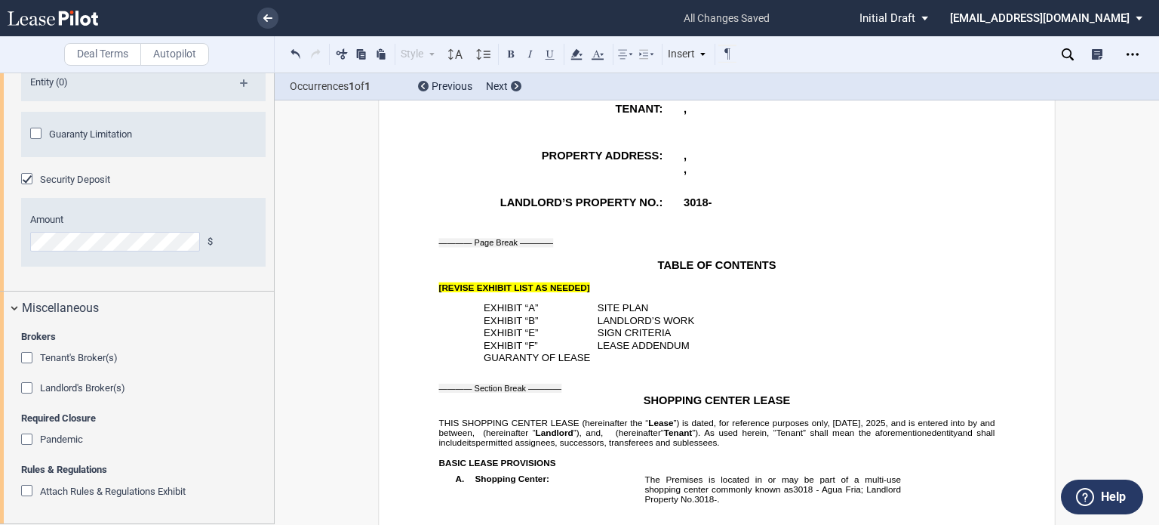
click at [25, 491] on div "Attach Rules & Regulations Exhibit" at bounding box center [28, 492] width 15 height 15
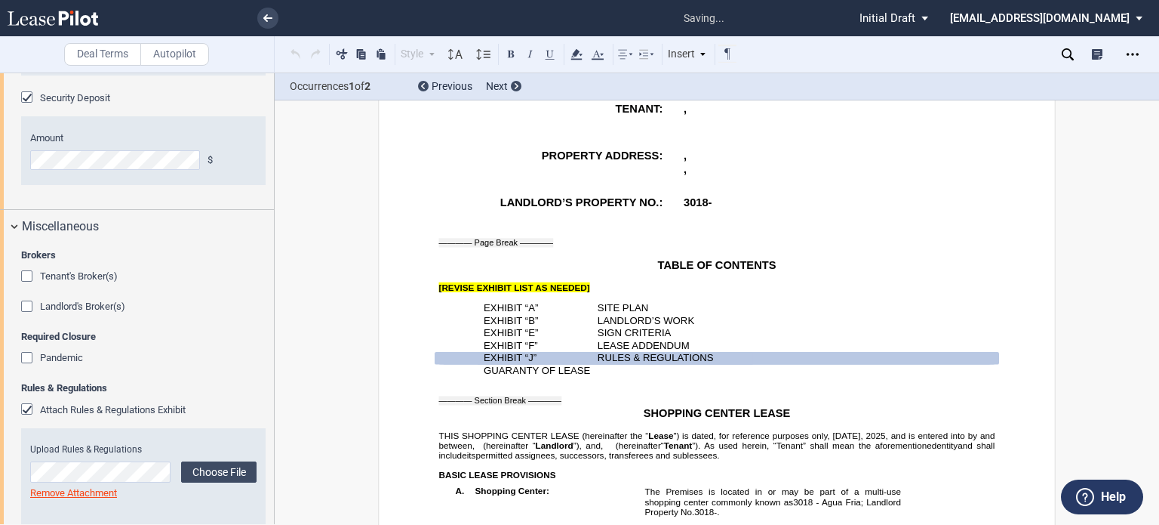
scroll to position [3484, 0]
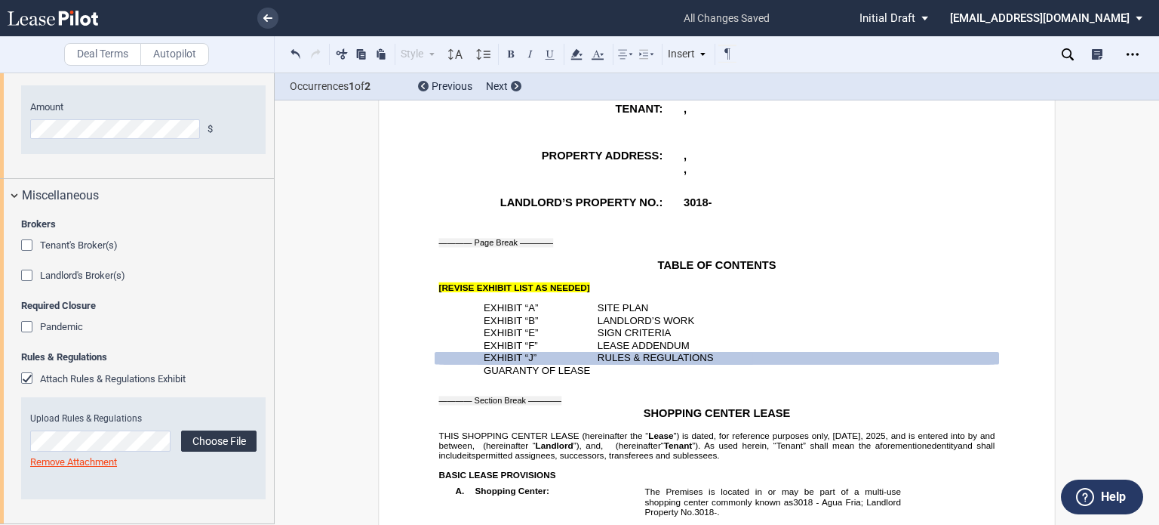
click at [205, 437] on label "Choose File" at bounding box center [218, 440] width 75 height 21
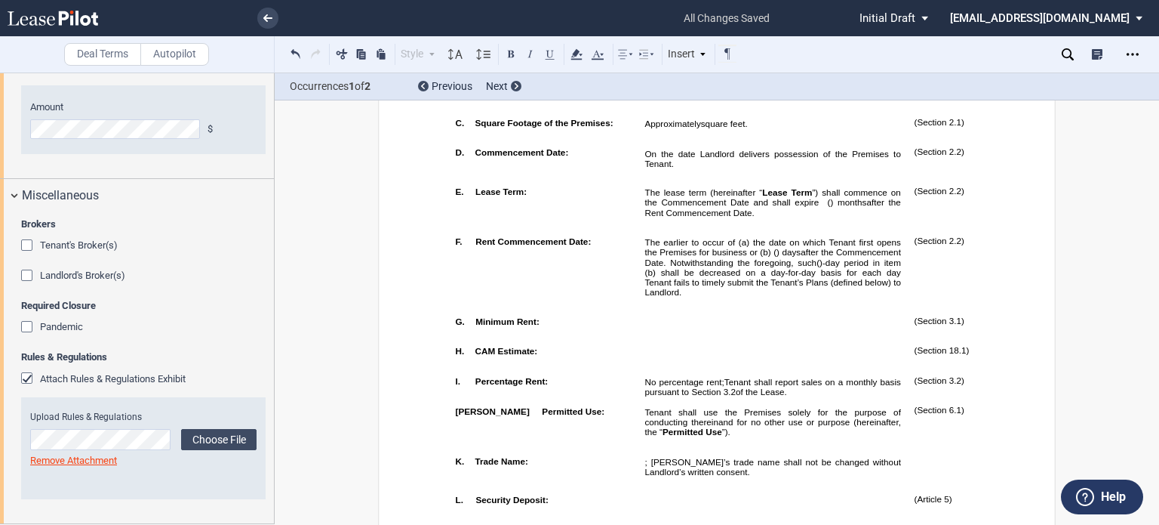
scroll to position [266, 0]
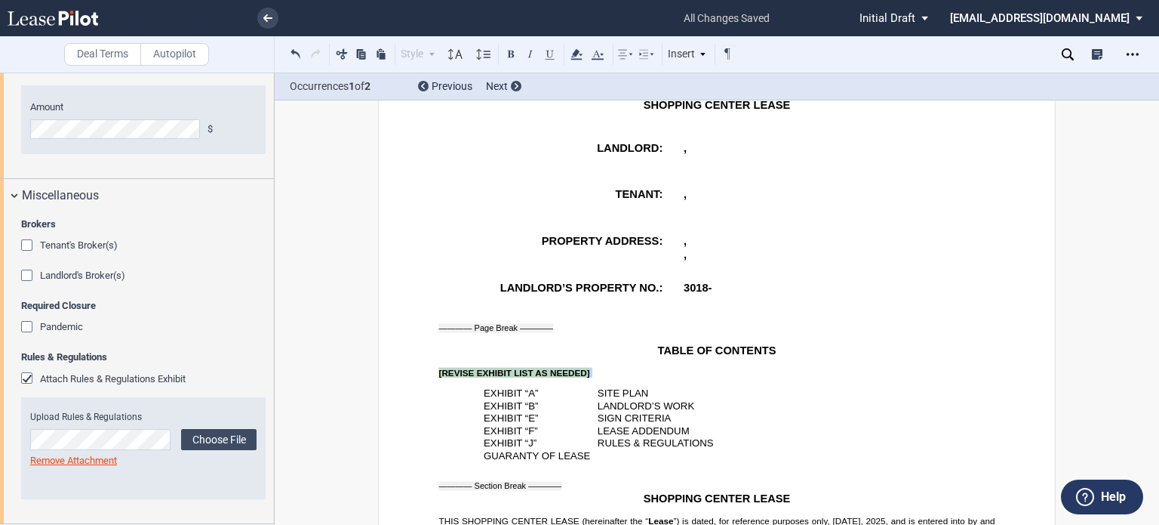
drag, startPoint x: 429, startPoint y: 397, endPoint x: 600, endPoint y: 396, distance: 171.3
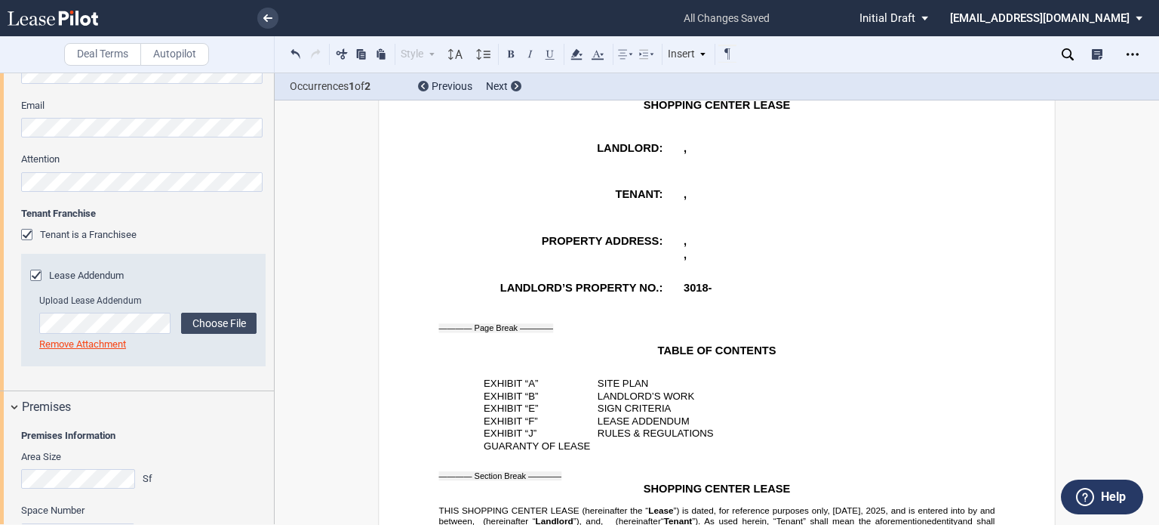
scroll to position [542, 0]
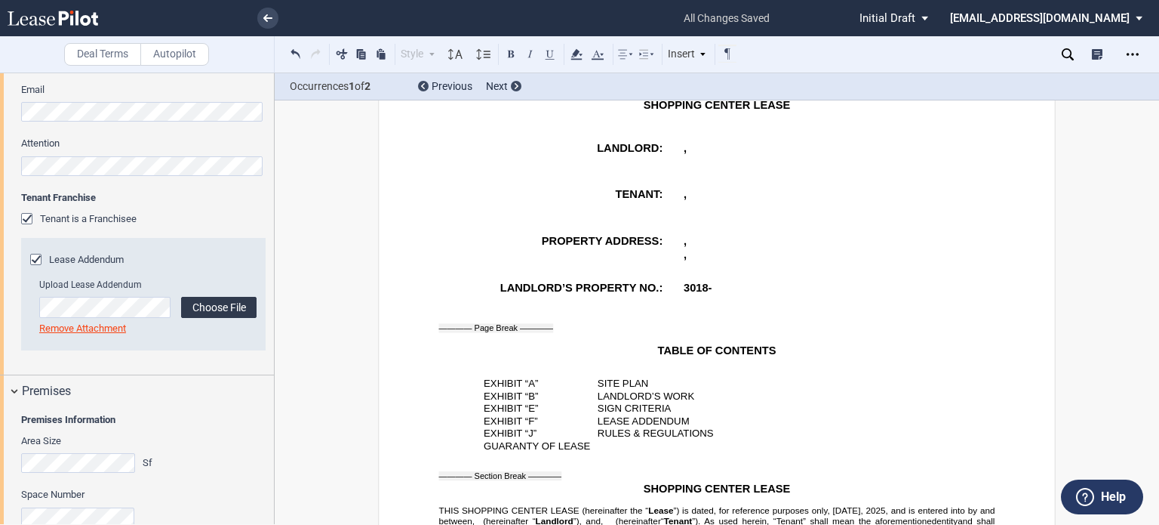
click at [194, 304] on label "Choose File" at bounding box center [218, 307] width 75 height 21
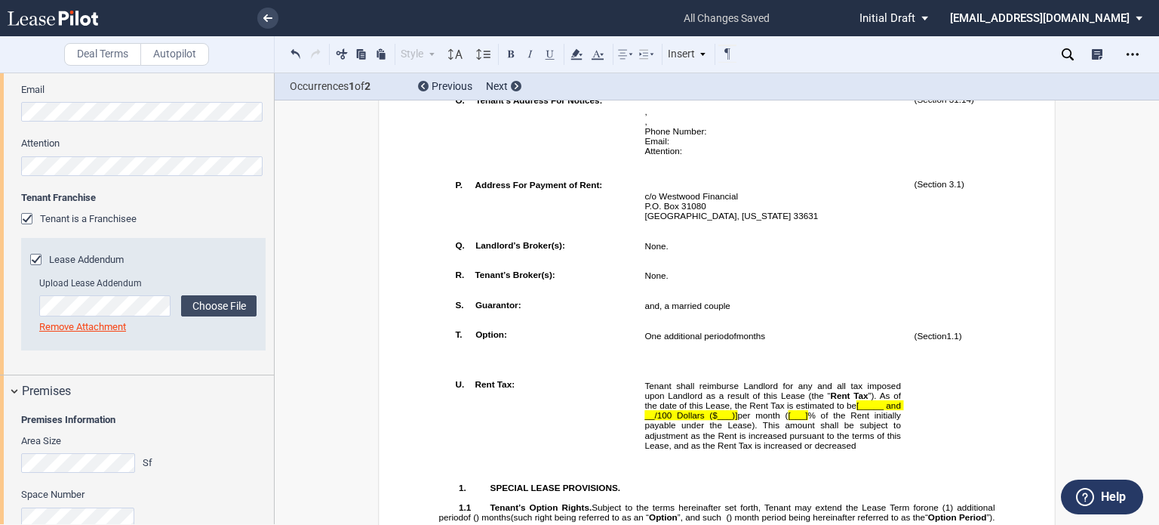
scroll to position [1727, 0]
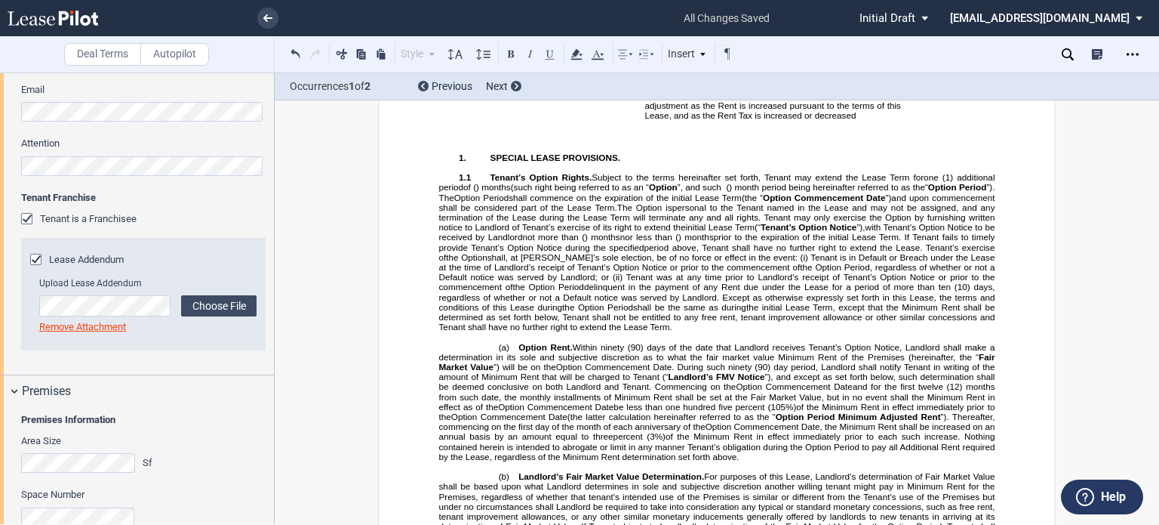
click at [797, 90] on span "[___]" at bounding box center [798, 85] width 20 height 10
drag, startPoint x: 796, startPoint y: 194, endPoint x: 801, endPoint y: 208, distance: 14.3
click at [791, 90] on span "per month (" at bounding box center [765, 85] width 52 height 10
drag, startPoint x: 798, startPoint y: 195, endPoint x: 817, endPoint y: 195, distance: 18.9
click at [817, 119] on span "Tenant shall reimburse Landlord for any and all tax imposed upon Landlord as a …" at bounding box center [774, 85] width 259 height 69
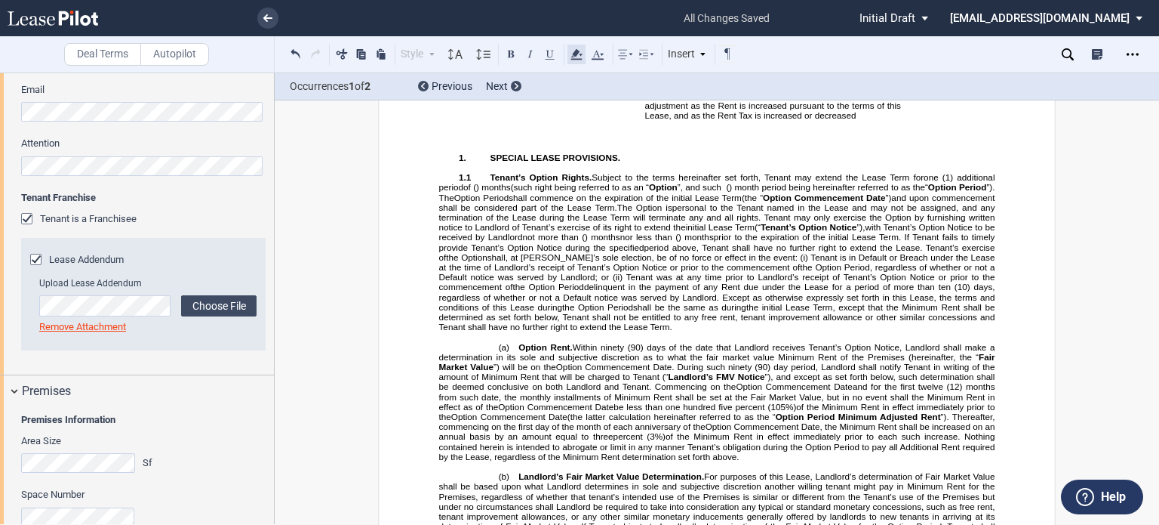
click at [571, 51] on icon at bounding box center [577, 54] width 18 height 18
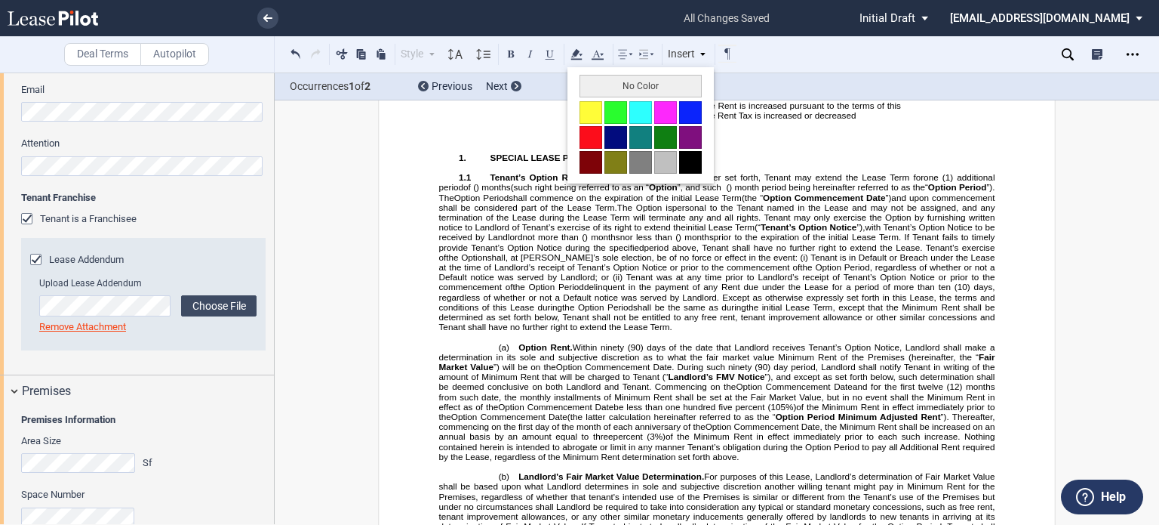
click at [585, 87] on button "No Color" at bounding box center [641, 86] width 122 height 23
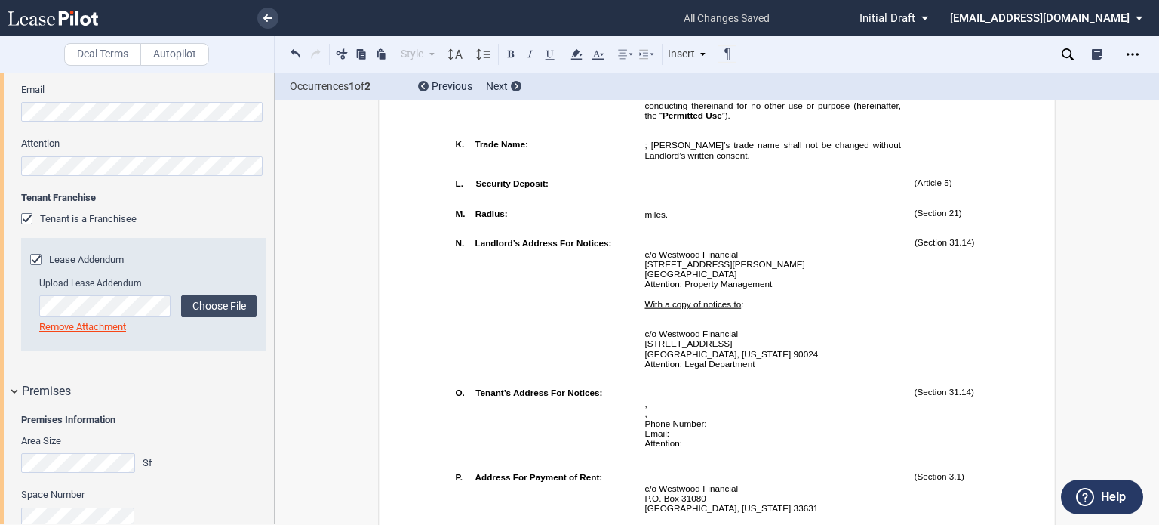
scroll to position [1519, 0]
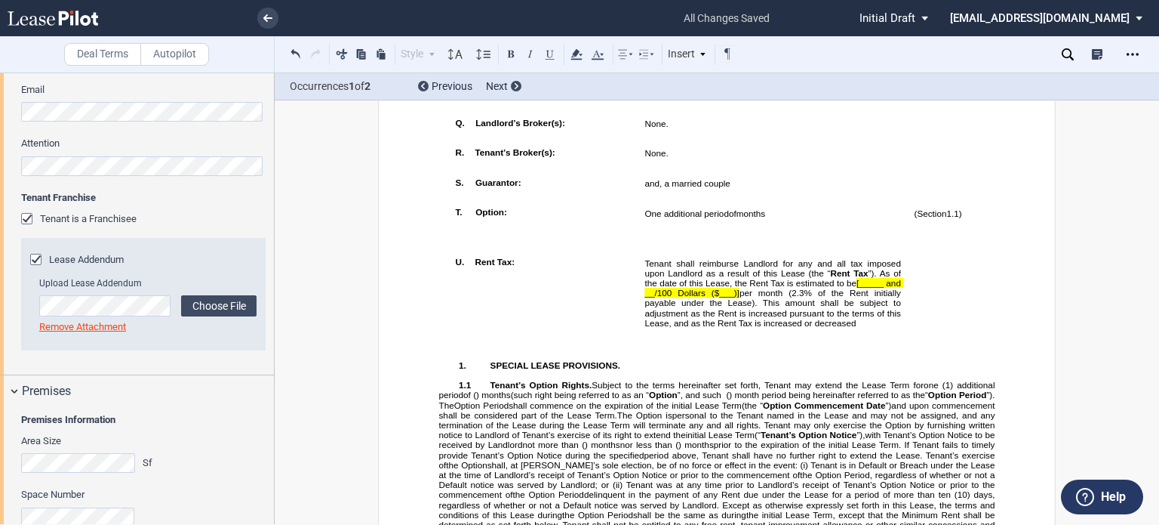
drag, startPoint x: 868, startPoint y: 389, endPoint x: 876, endPoint y: 403, distance: 16.2
click at [869, 287] on span "”). As of the date of this Lease, the Rent Tax is estimated to be" at bounding box center [774, 277] width 259 height 20
click at [870, 287] on span "”). As of the date of this Lease, the Rent Tax is estimated to be" at bounding box center [774, 277] width 259 height 20
click at [740, 297] on span "per month (" at bounding box center [766, 293] width 52 height 10
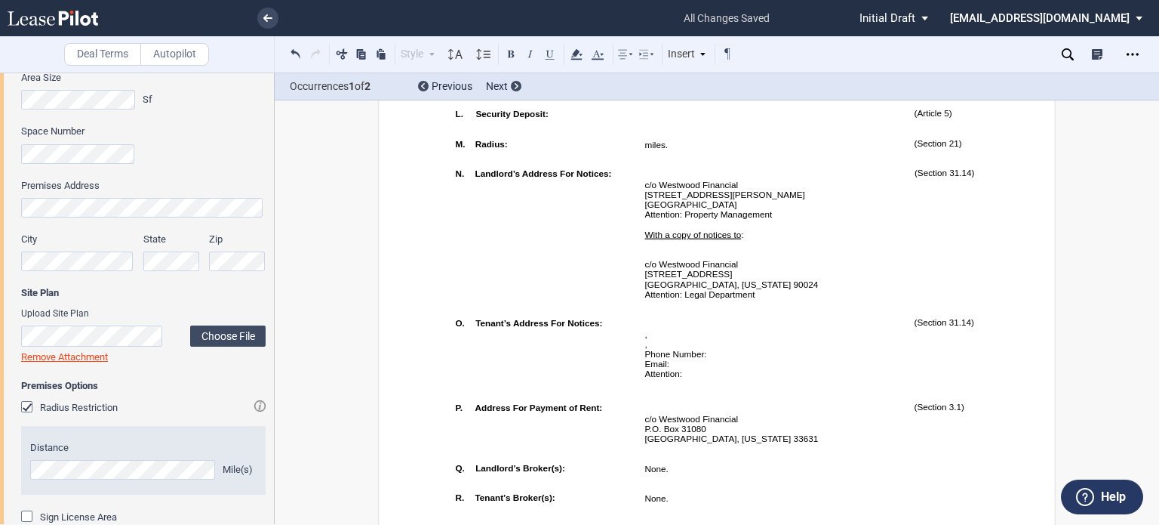
scroll to position [942, 0]
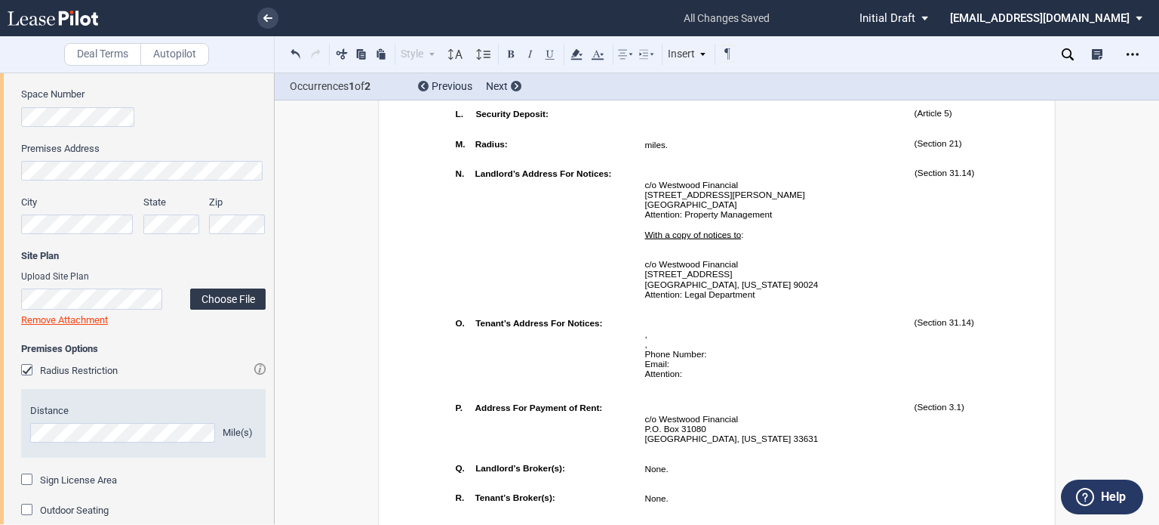
click at [214, 300] on label "Choose File" at bounding box center [227, 298] width 75 height 21
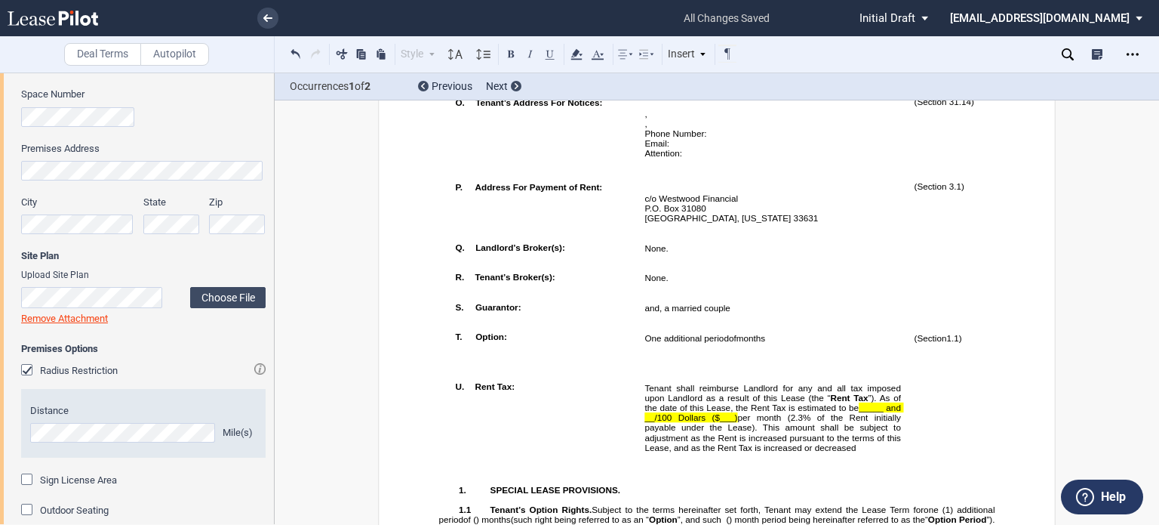
scroll to position [1503, 0]
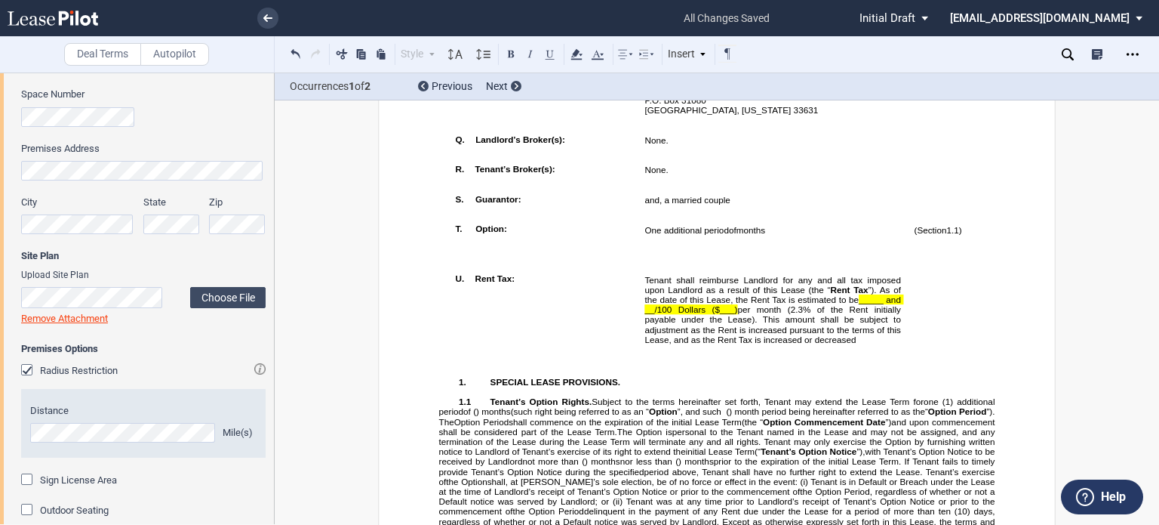
click at [716, 313] on span "_____ and __/100 Dollars ($___)" at bounding box center [774, 304] width 259 height 20
click at [858, 344] on span "% of the Rent initially payable under the Lease). This amount shall be subject …" at bounding box center [774, 324] width 259 height 40
click at [857, 313] on span "_____ and __/100 Dollars ($63.57)" at bounding box center [774, 304] width 259 height 20
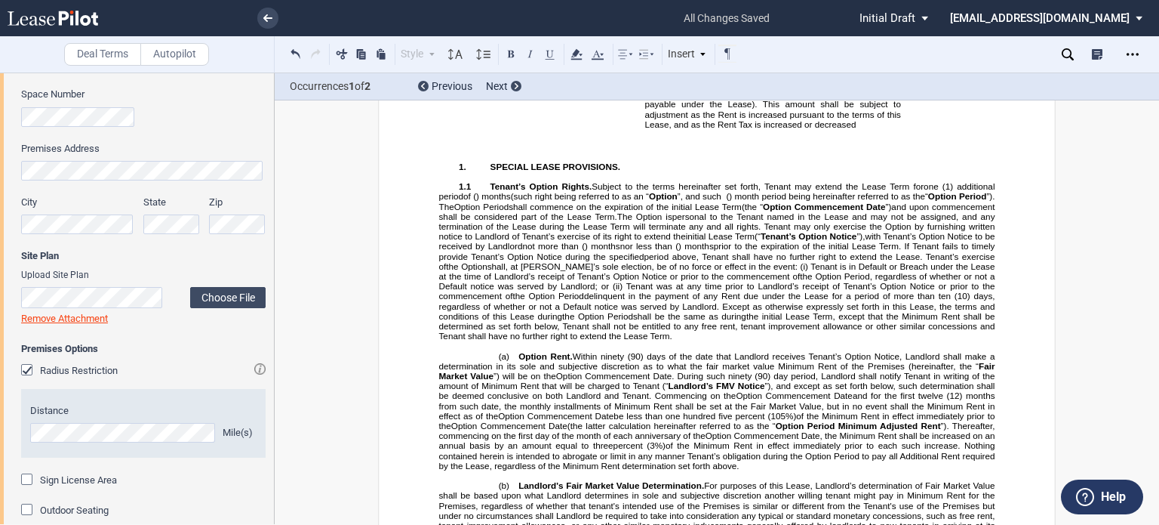
scroll to position [1753, 0]
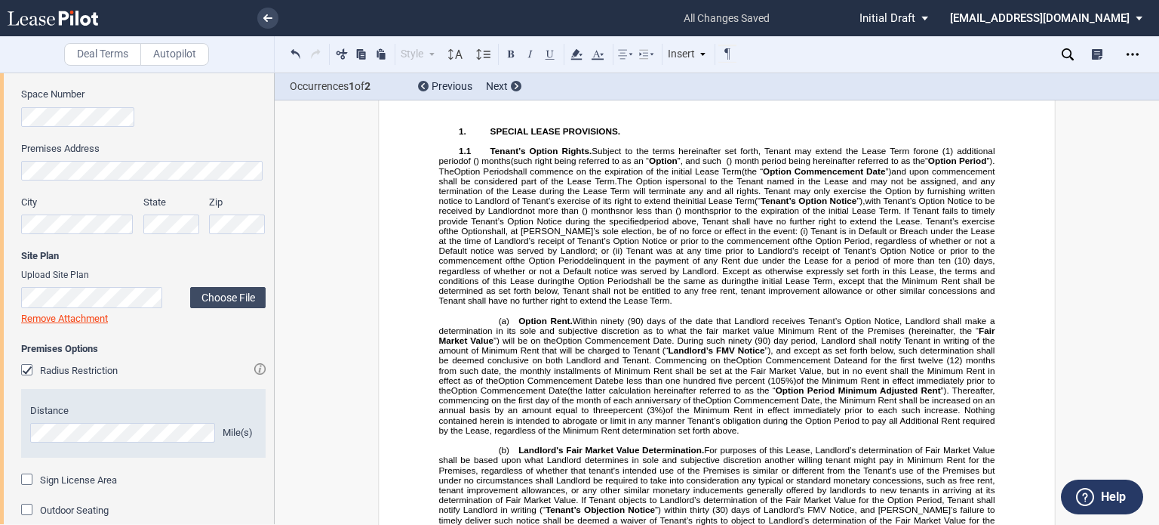
drag, startPoint x: 872, startPoint y: 154, endPoint x: 785, endPoint y: 169, distance: 88.1
click at [785, 93] on span "Tenant shall reimburse Landlord for any and all tax imposed upon Landlord as a …" at bounding box center [774, 58] width 259 height 69
click at [568, 48] on icon at bounding box center [577, 54] width 18 height 18
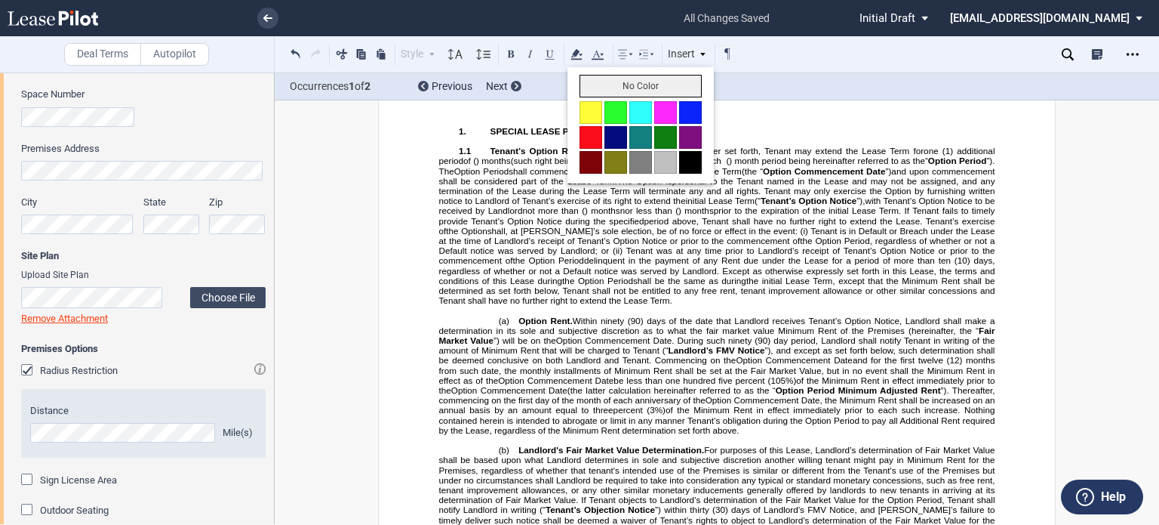
click at [590, 85] on button "No Color" at bounding box center [641, 86] width 122 height 23
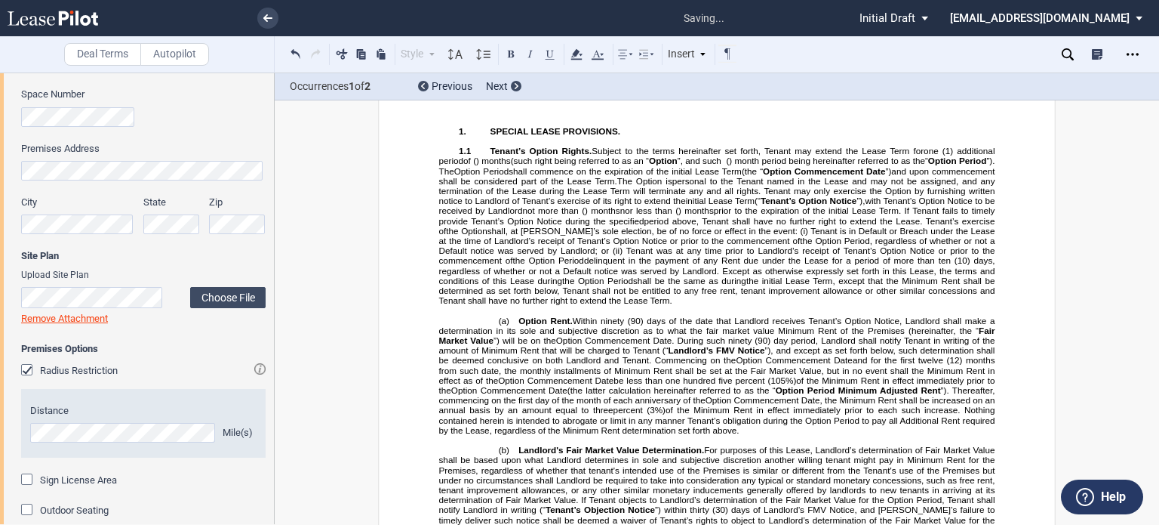
click at [688, 126] on p "﻿" at bounding box center [717, 121] width 556 height 10
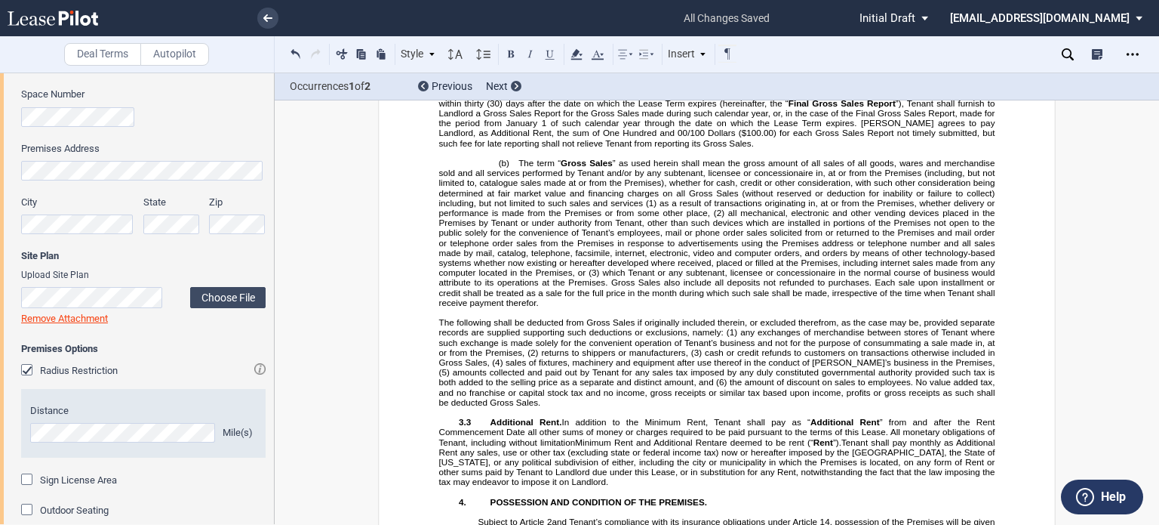
scroll to position [3113, 0]
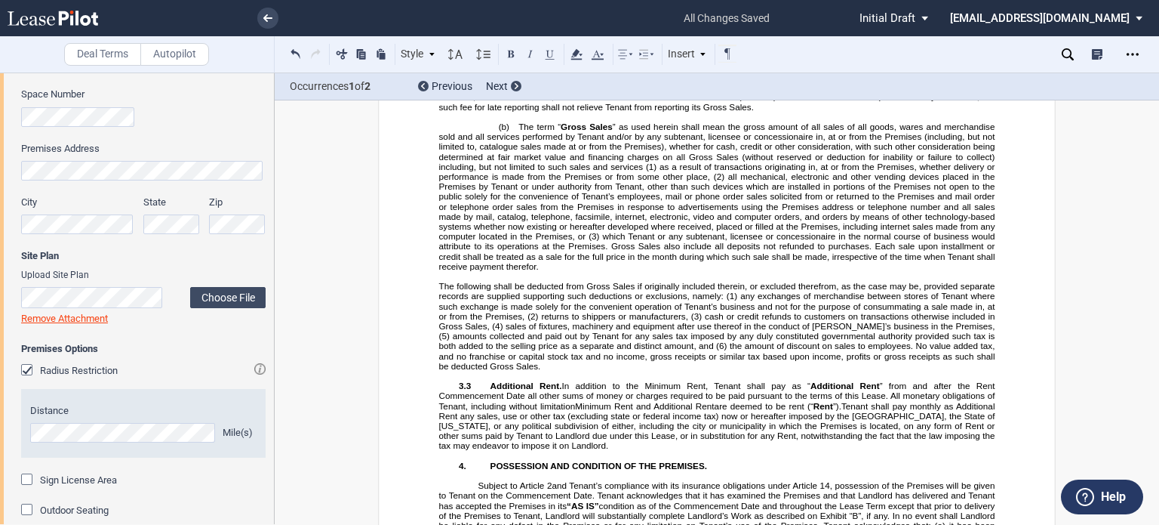
click at [743, 32] on span "[month]" at bounding box center [739, 27] width 29 height 10
click at [753, 32] on span "month]" at bounding box center [739, 27] width 27 height 10
drag, startPoint x: 715, startPoint y: 205, endPoint x: 765, endPoint y: 205, distance: 50.6
click at [765, 112] on span "Within thirty (30) days after the end of each calendar month following the date…" at bounding box center [718, 67] width 559 height 89
click at [574, 53] on use at bounding box center [576, 54] width 11 height 11
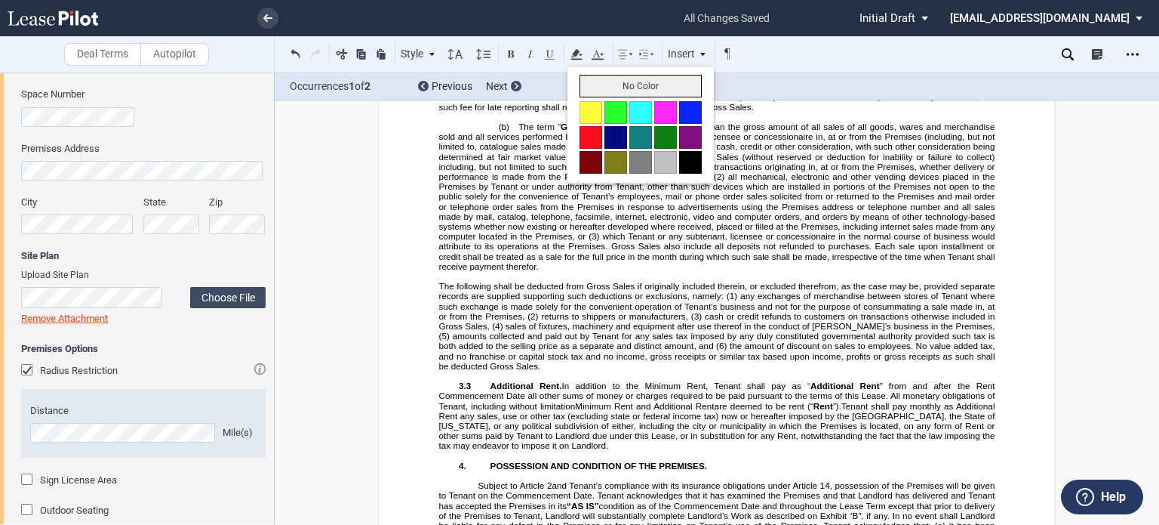
click at [592, 85] on button "No Color" at bounding box center [641, 86] width 122 height 23
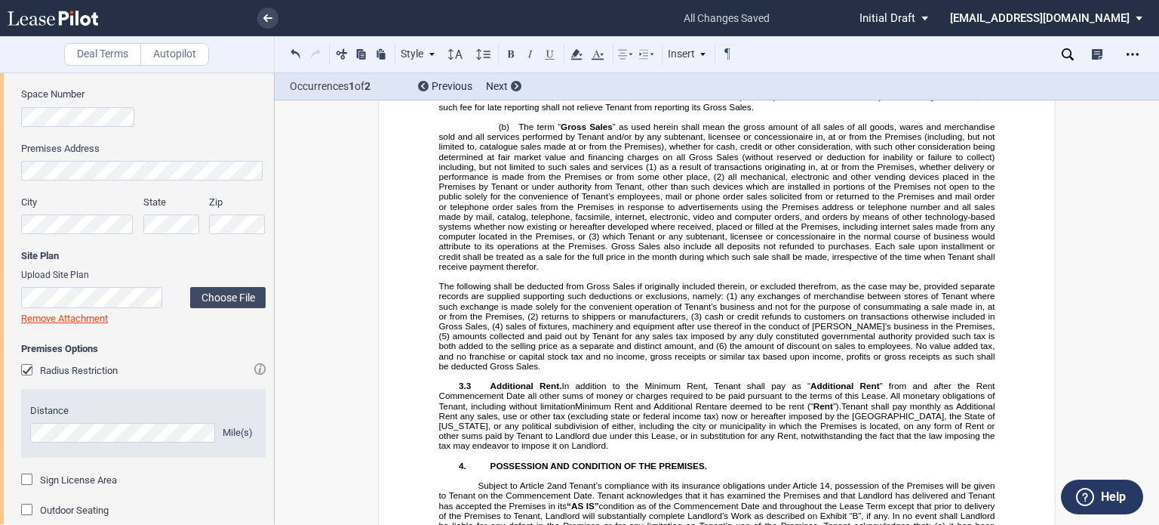
click at [965, 52] on span "[month]" at bounding box center [979, 47] width 29 height 10
click at [988, 52] on span "month]" at bounding box center [981, 47] width 27 height 10
drag, startPoint x: 957, startPoint y: 224, endPoint x: 1002, endPoint y: 226, distance: 45.3
click at [578, 54] on icon at bounding box center [577, 54] width 18 height 18
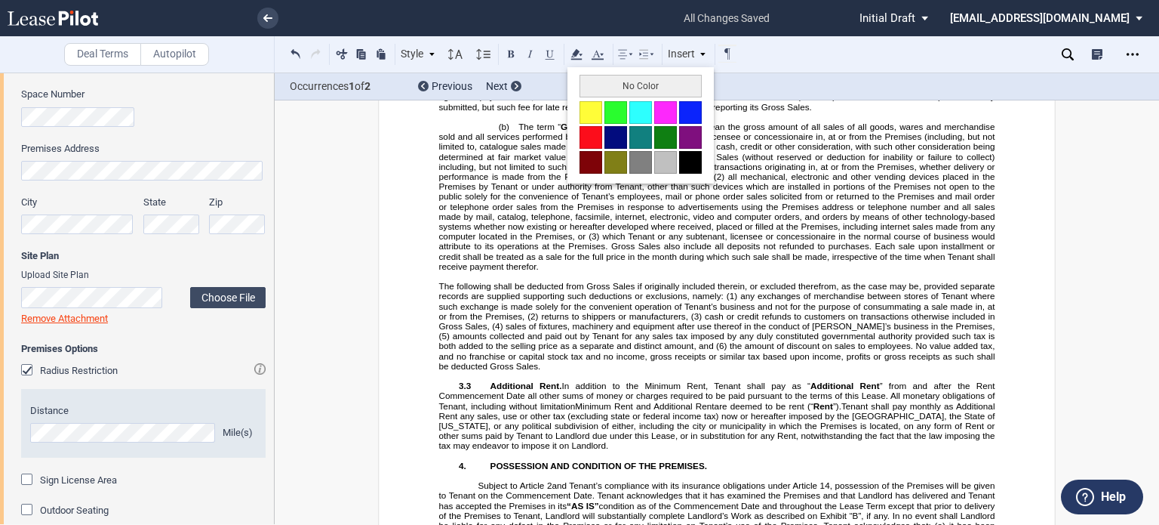
click at [593, 86] on button "No Color" at bounding box center [641, 86] width 122 height 23
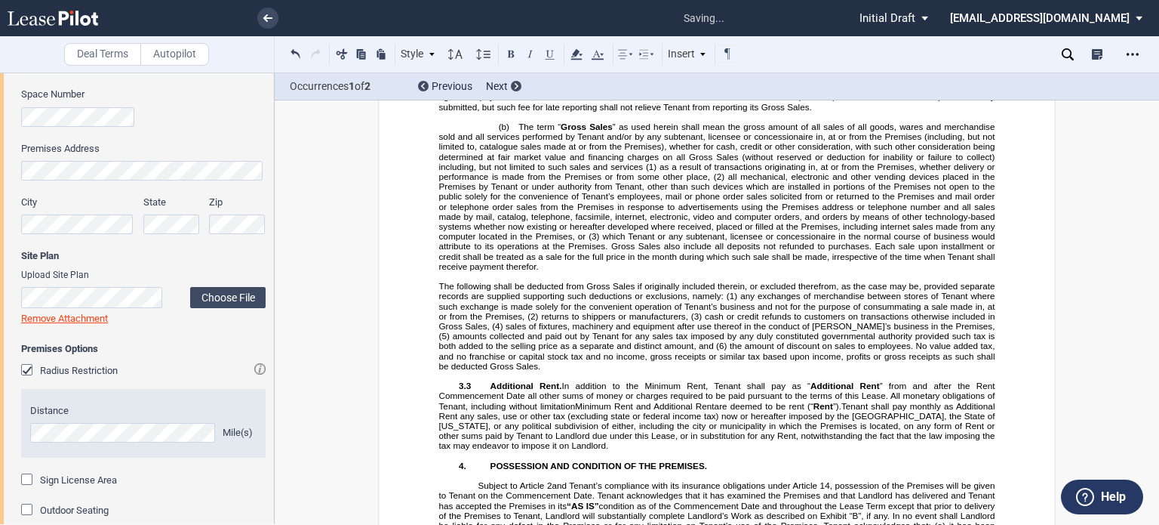
click at [675, 171] on span "” as used herein shall mean the gross amount of all sales of all goods, wares a…" at bounding box center [718, 147] width 559 height 50
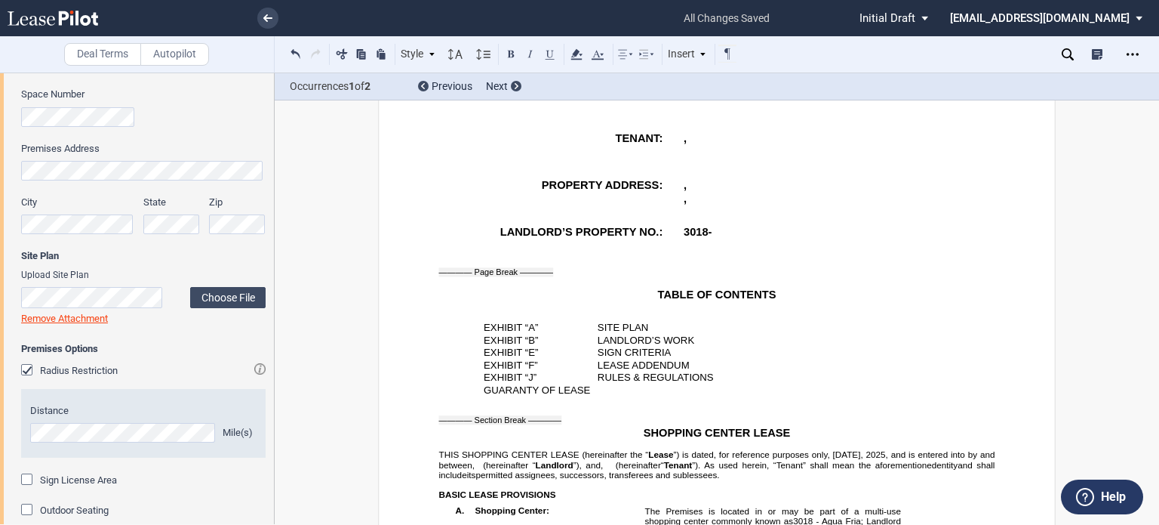
scroll to position [718, 0]
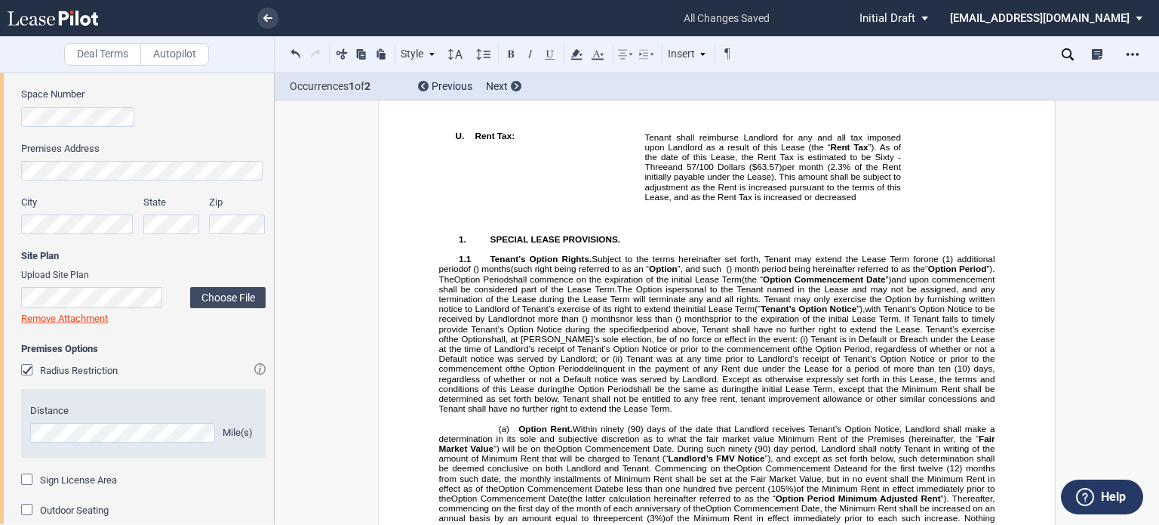
scroll to position [1682, 0]
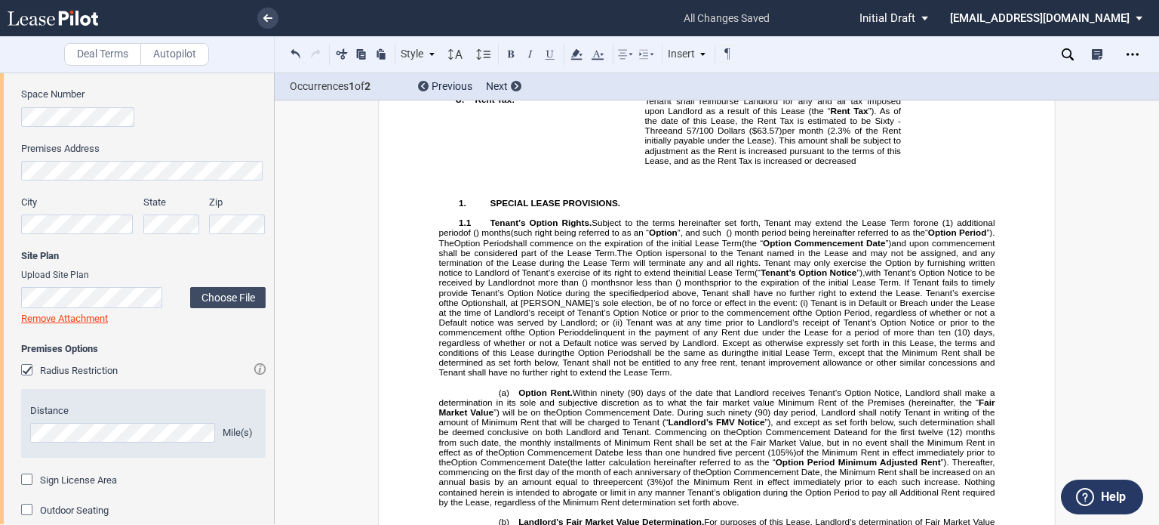
click at [890, 135] on span "”). As of the date of this Lease, the Rent Tax is estimated to be Sixty -Three" at bounding box center [774, 120] width 259 height 30
click at [639, 178] on td "Tenant shall reimburse Landlord for any and all tax imposed upon Landlord as a …" at bounding box center [773, 133] width 269 height 90
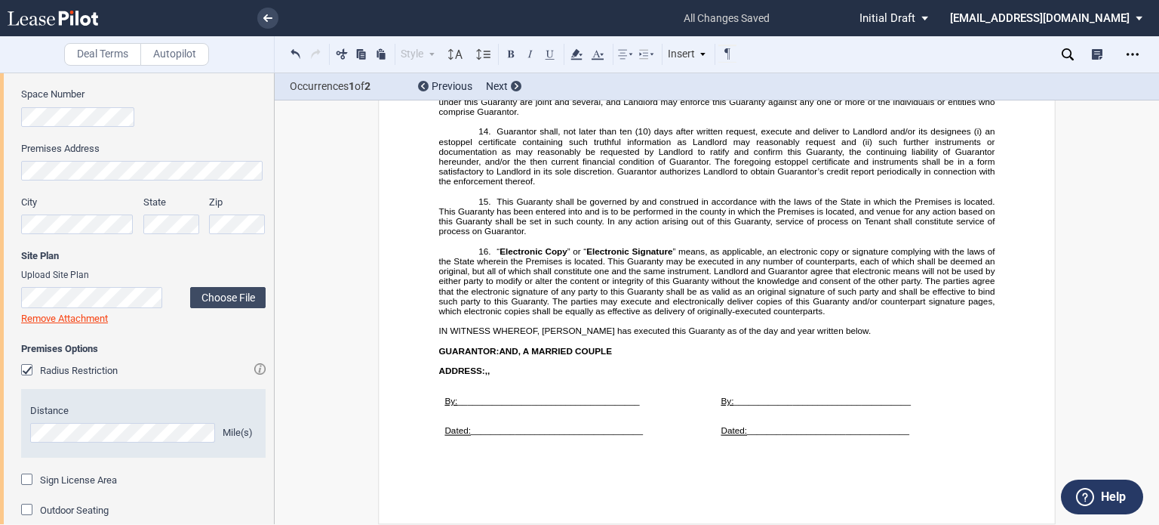
scroll to position [26124, 0]
click at [1128, 54] on use "Open Lease options menu" at bounding box center [1133, 54] width 12 height 2
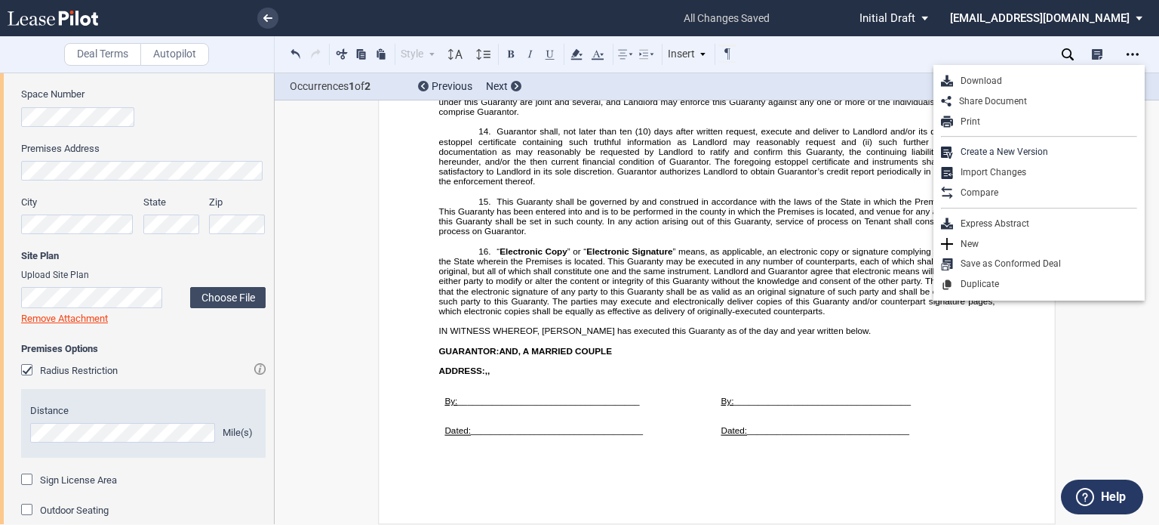
click at [1011, 74] on div "Download" at bounding box center [1039, 81] width 211 height 20
